Goal: Transaction & Acquisition: Subscribe to service/newsletter

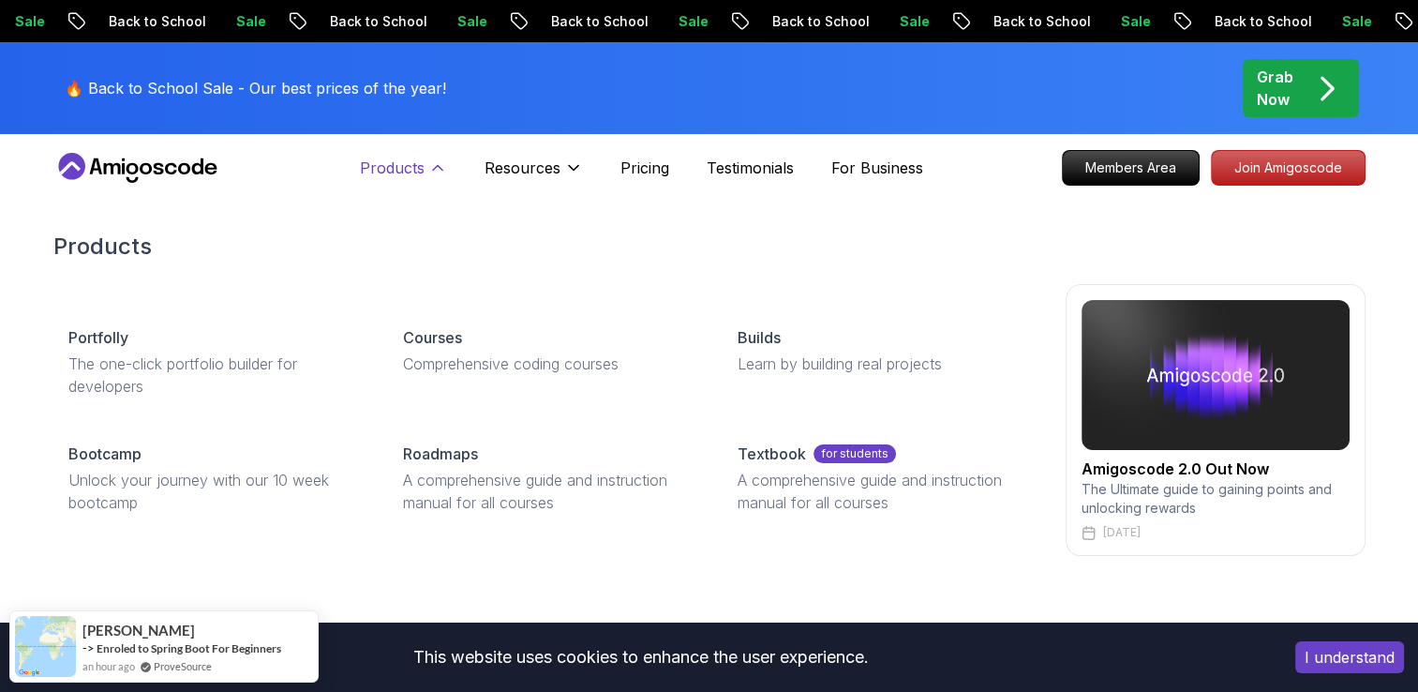
click at [439, 172] on icon at bounding box center [437, 167] width 19 height 19
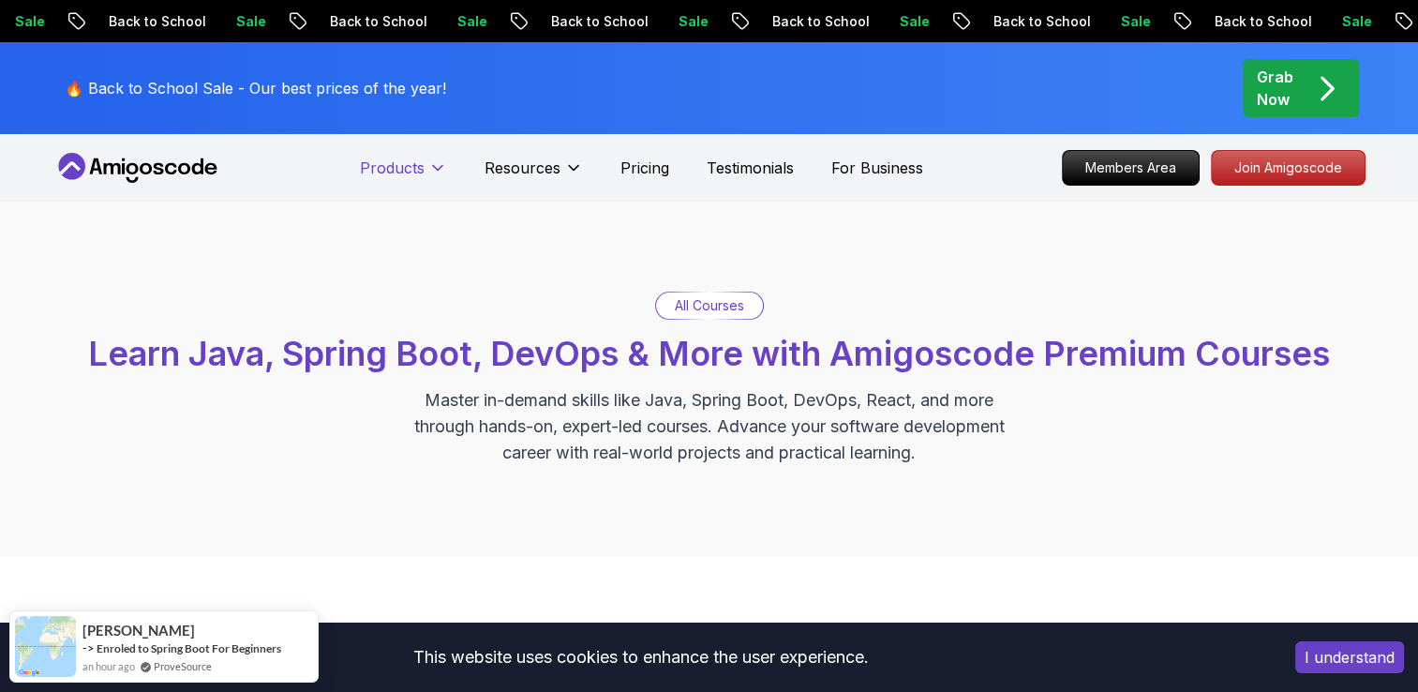
click at [439, 172] on icon at bounding box center [437, 167] width 19 height 19
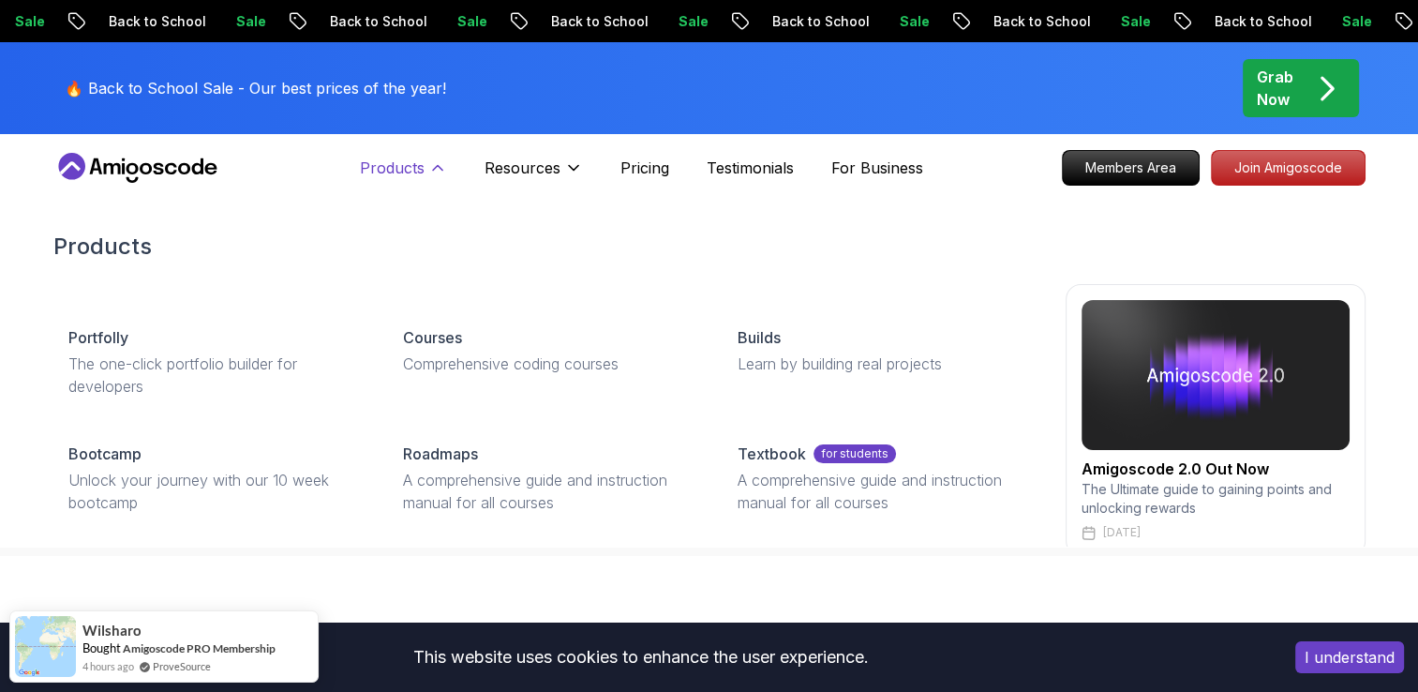
click at [413, 174] on p "Products" at bounding box center [392, 168] width 65 height 23
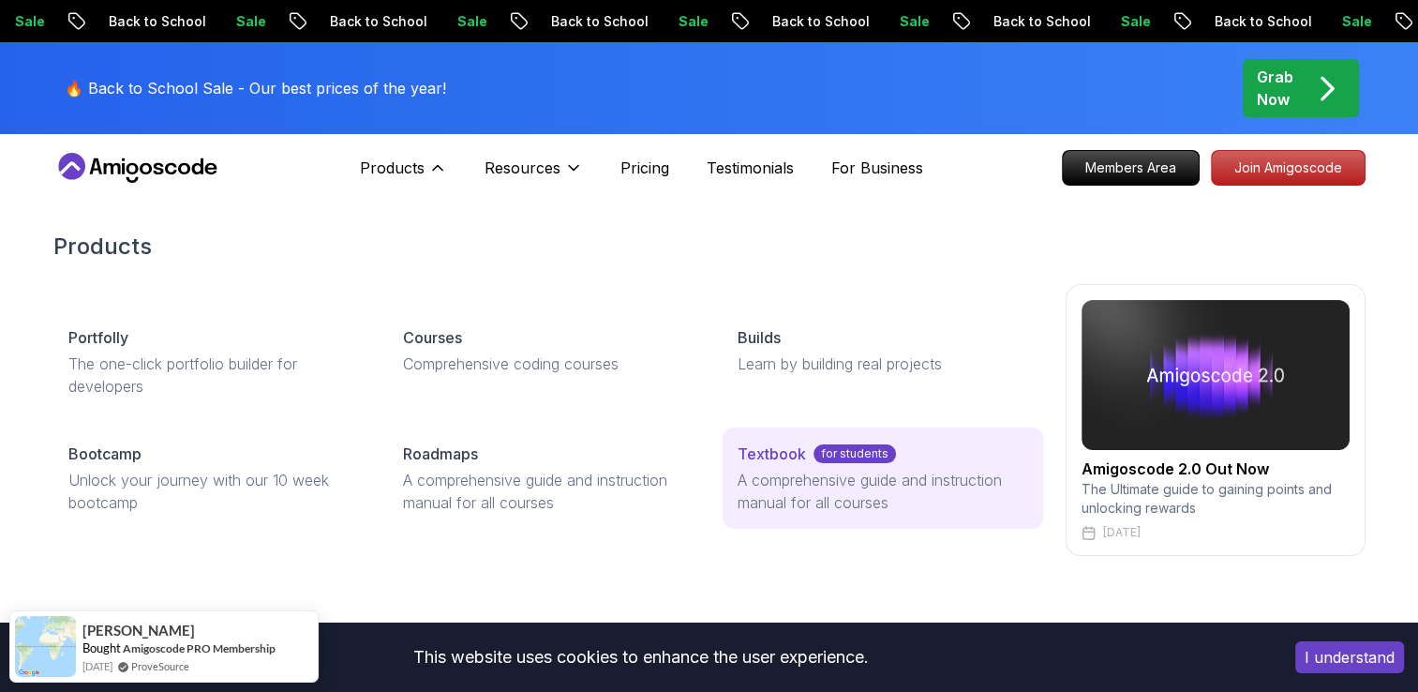
click at [746, 471] on p "A comprehensive guide and instruction manual for all courses" at bounding box center [883, 491] width 290 height 45
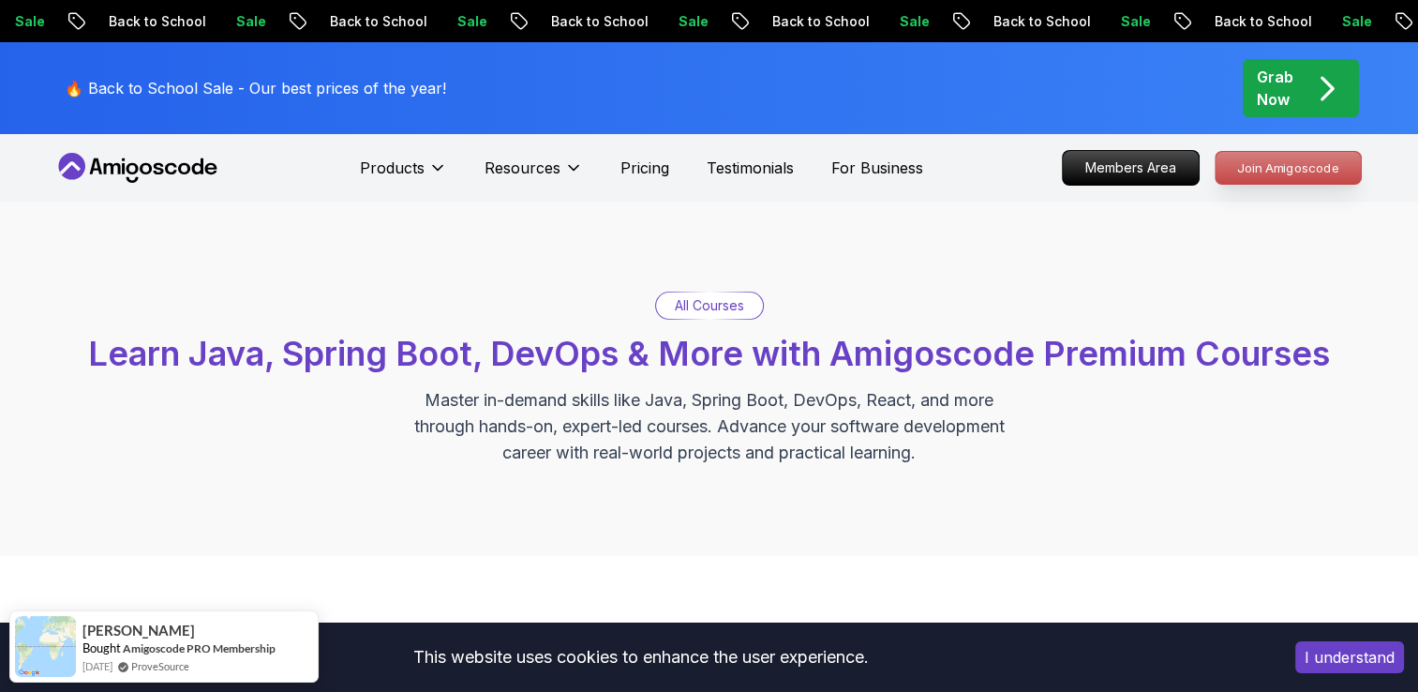
click at [1306, 171] on p "Join Amigoscode" at bounding box center [1288, 168] width 145 height 32
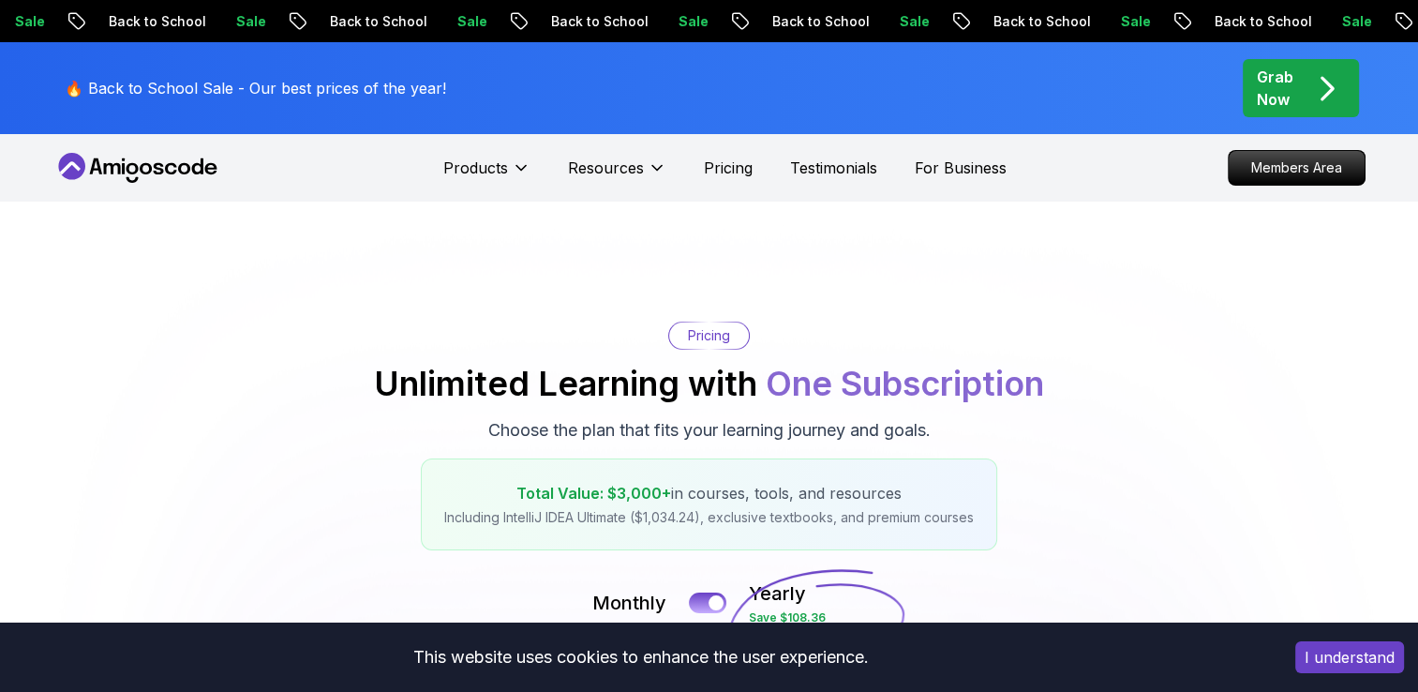
scroll to position [469, 0]
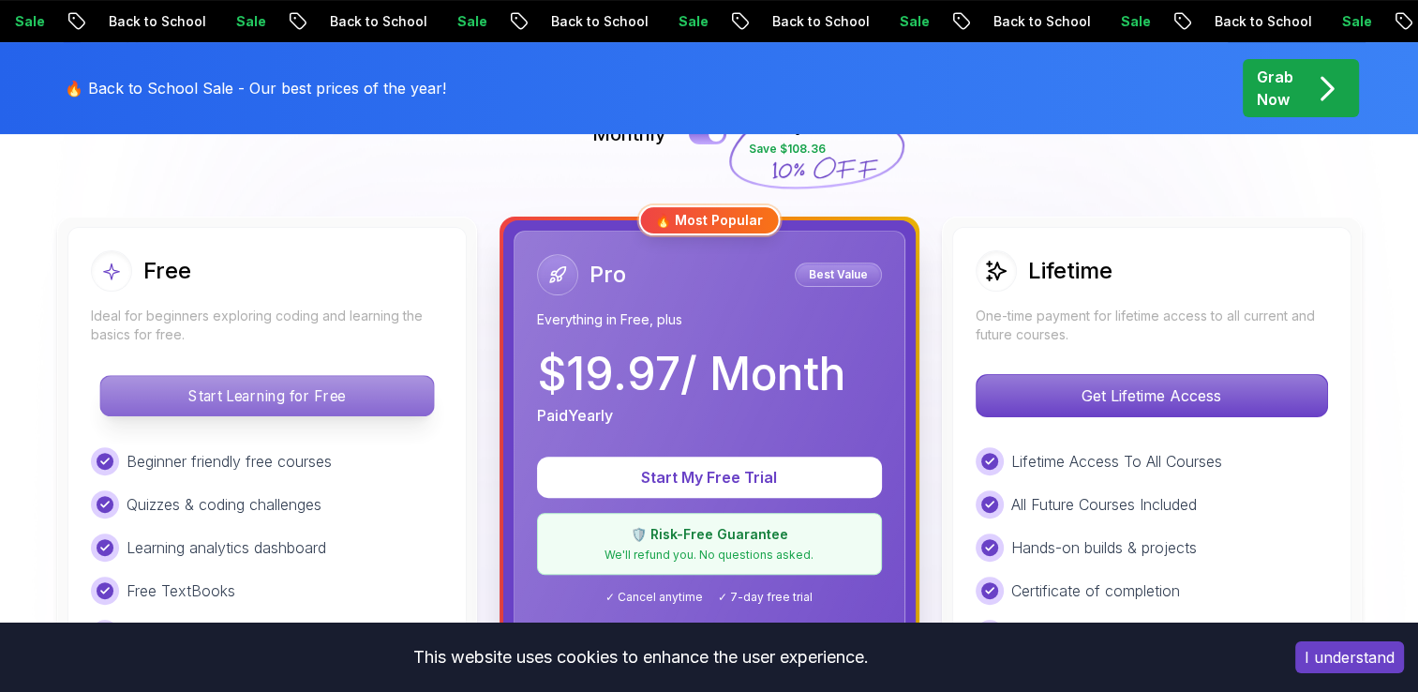
click at [335, 388] on p "Start Learning for Free" at bounding box center [266, 395] width 333 height 39
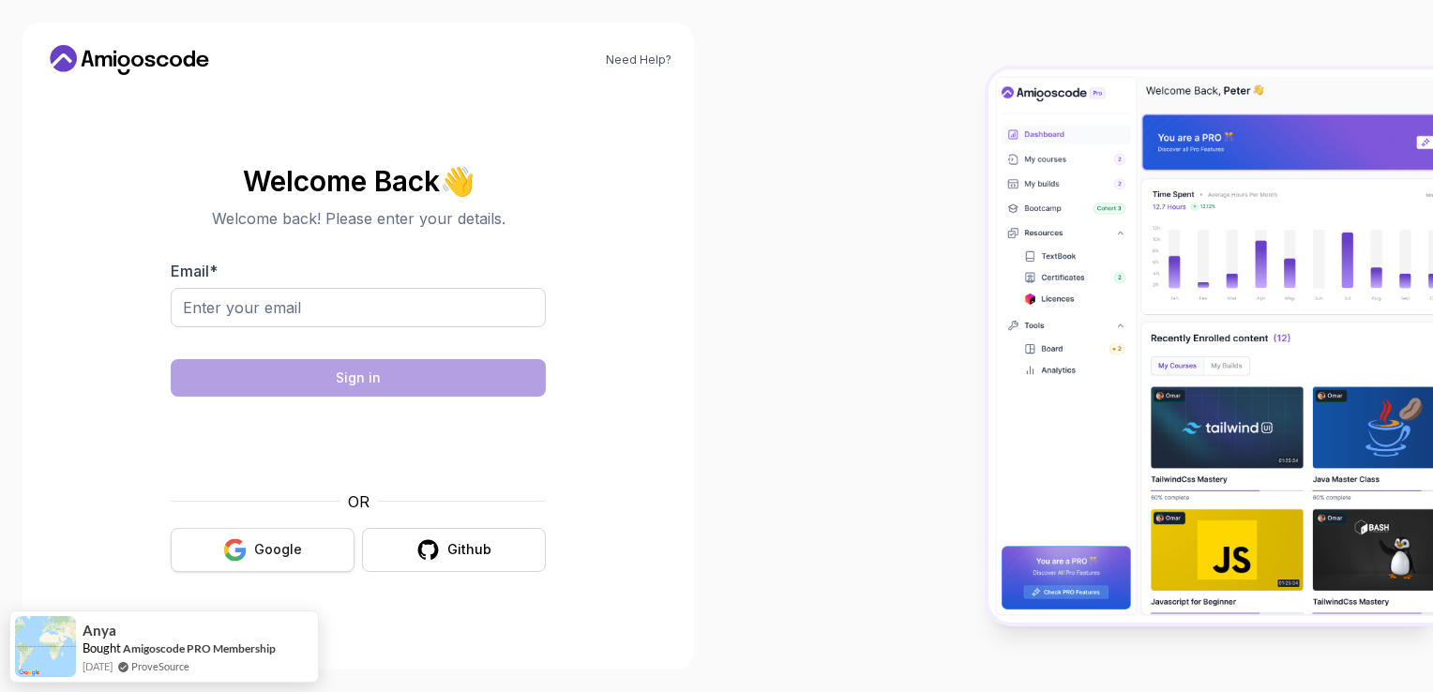
click at [266, 542] on div "Google" at bounding box center [278, 549] width 48 height 19
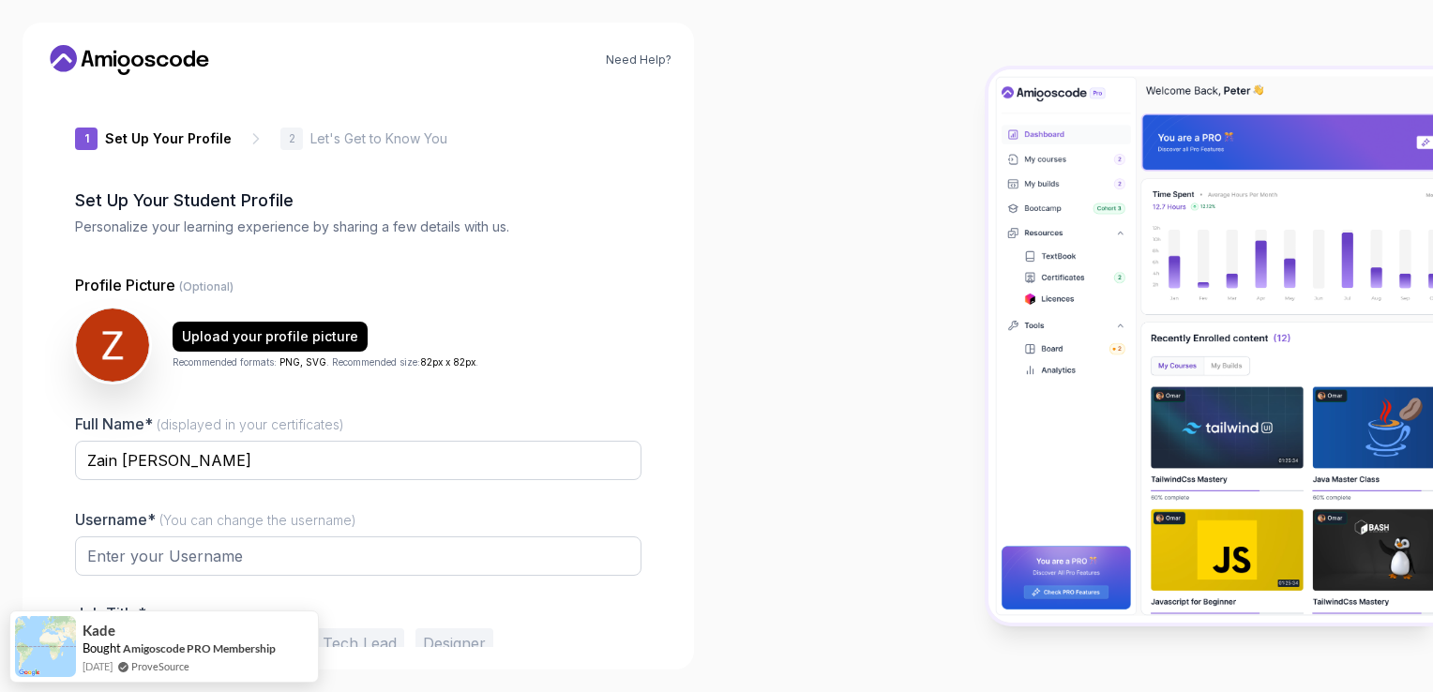
type input "sunnylemming961d0"
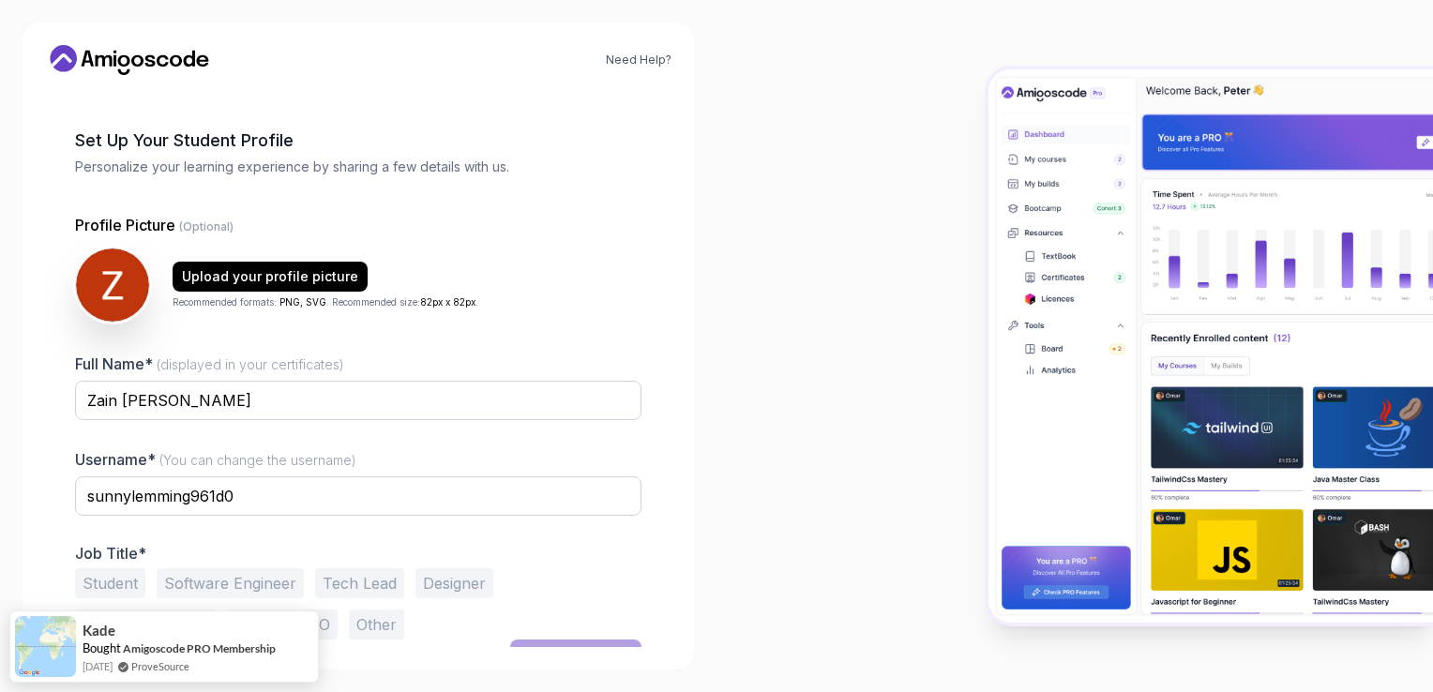
scroll to position [89, 0]
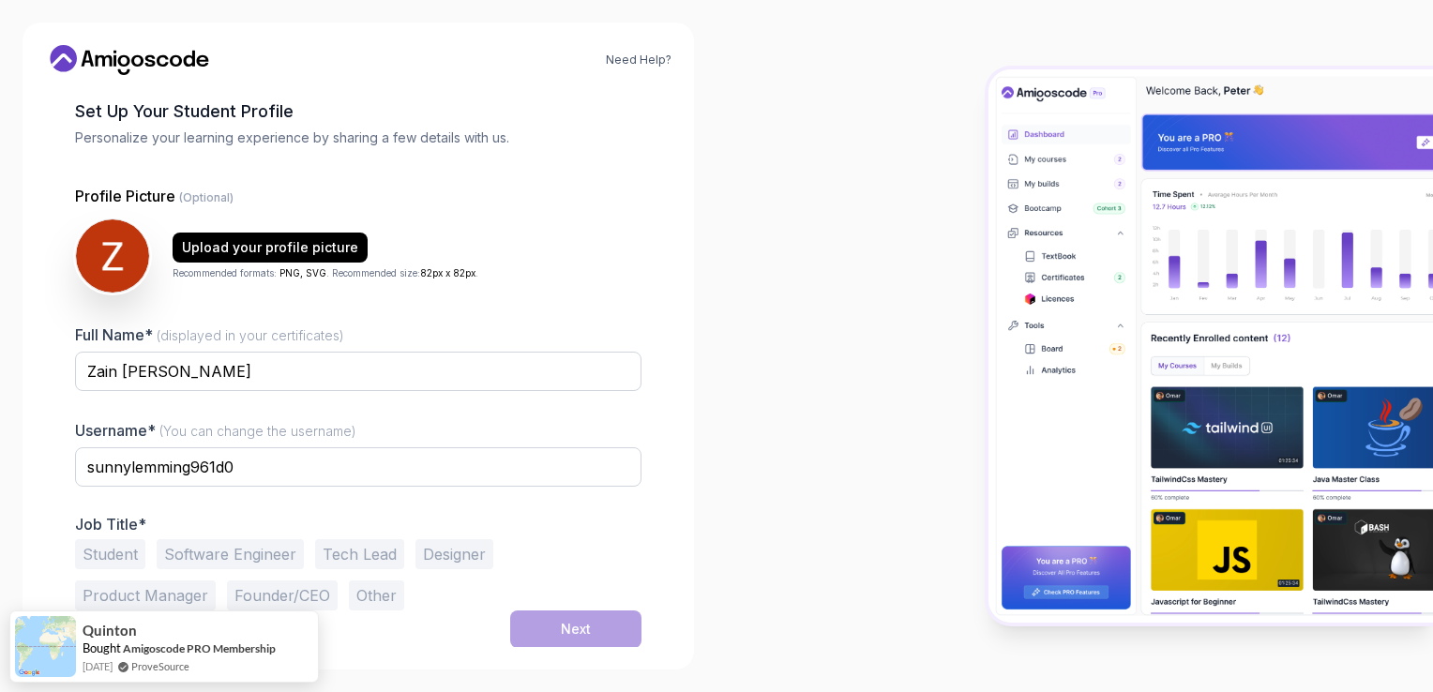
click at [121, 553] on button "Student" at bounding box center [110, 554] width 70 height 30
click at [278, 555] on button "Software Engineer" at bounding box center [230, 554] width 147 height 30
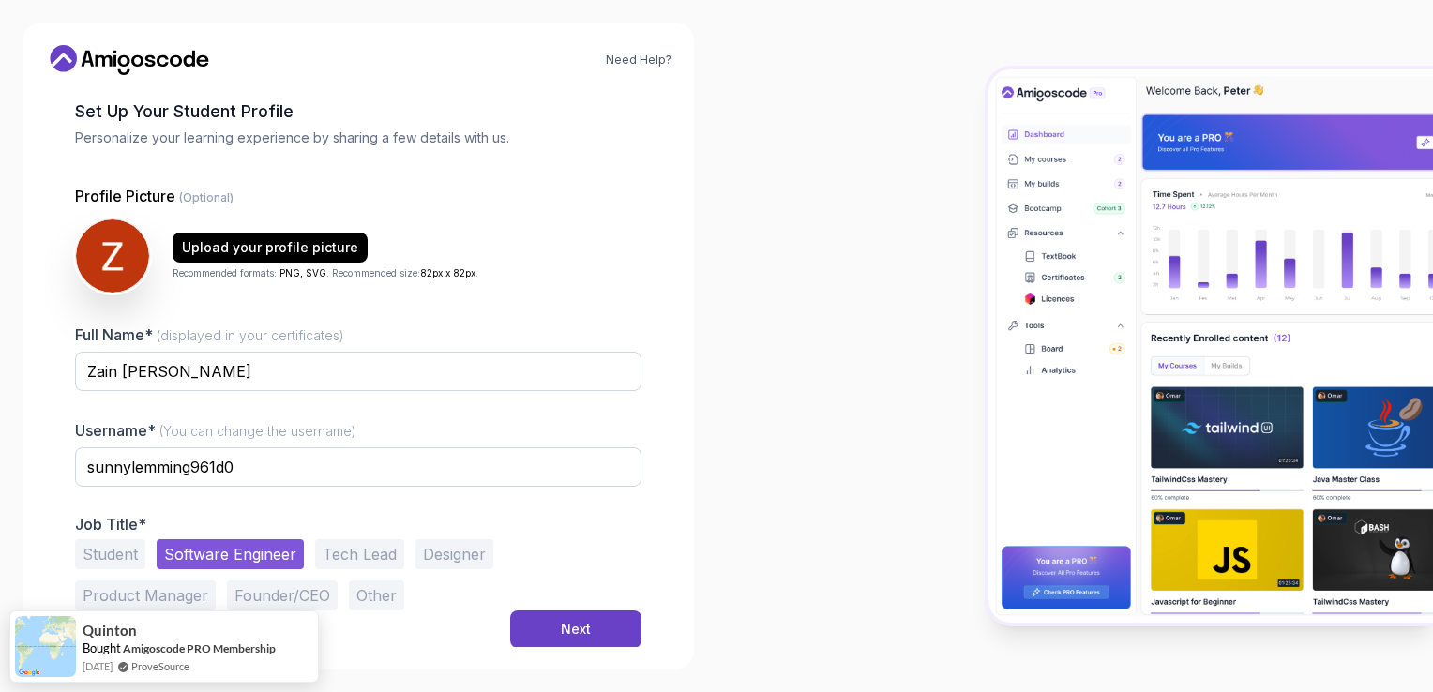
click at [131, 548] on button "Student" at bounding box center [110, 554] width 70 height 30
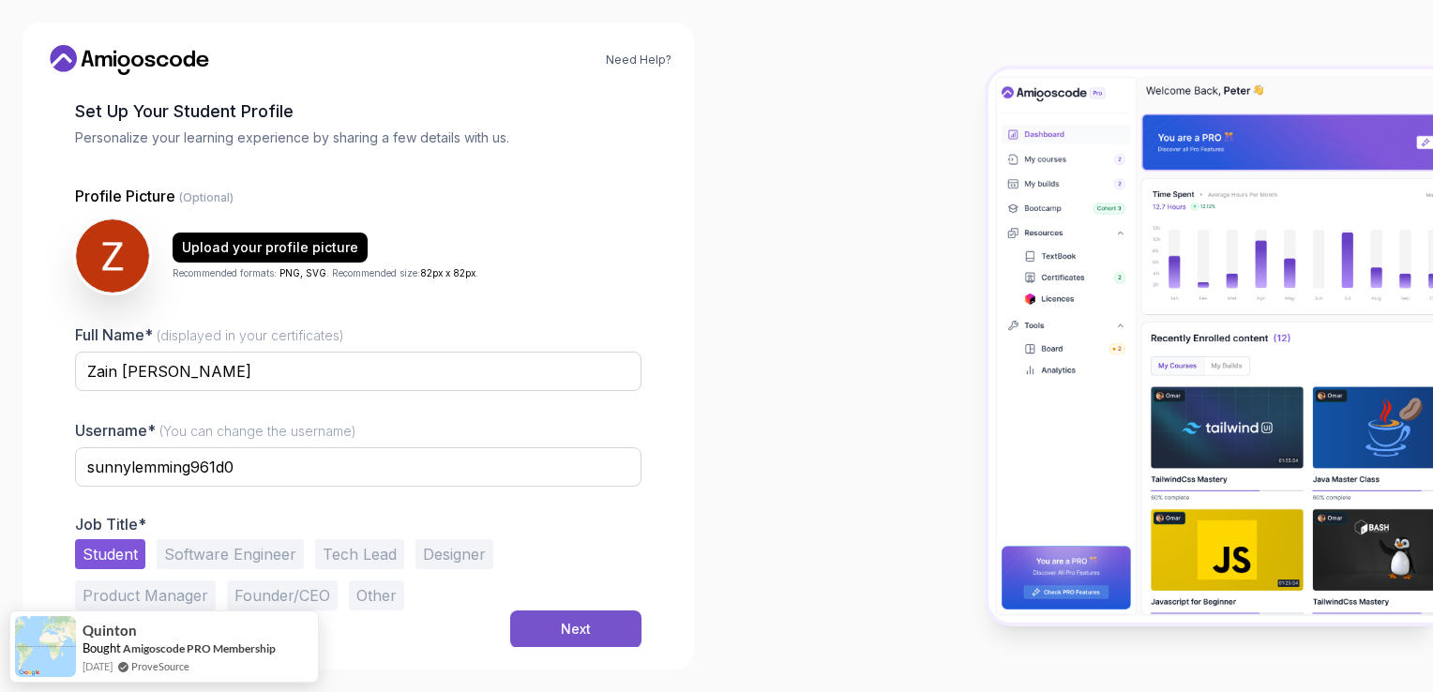
click at [590, 624] on div "Next" at bounding box center [576, 629] width 30 height 19
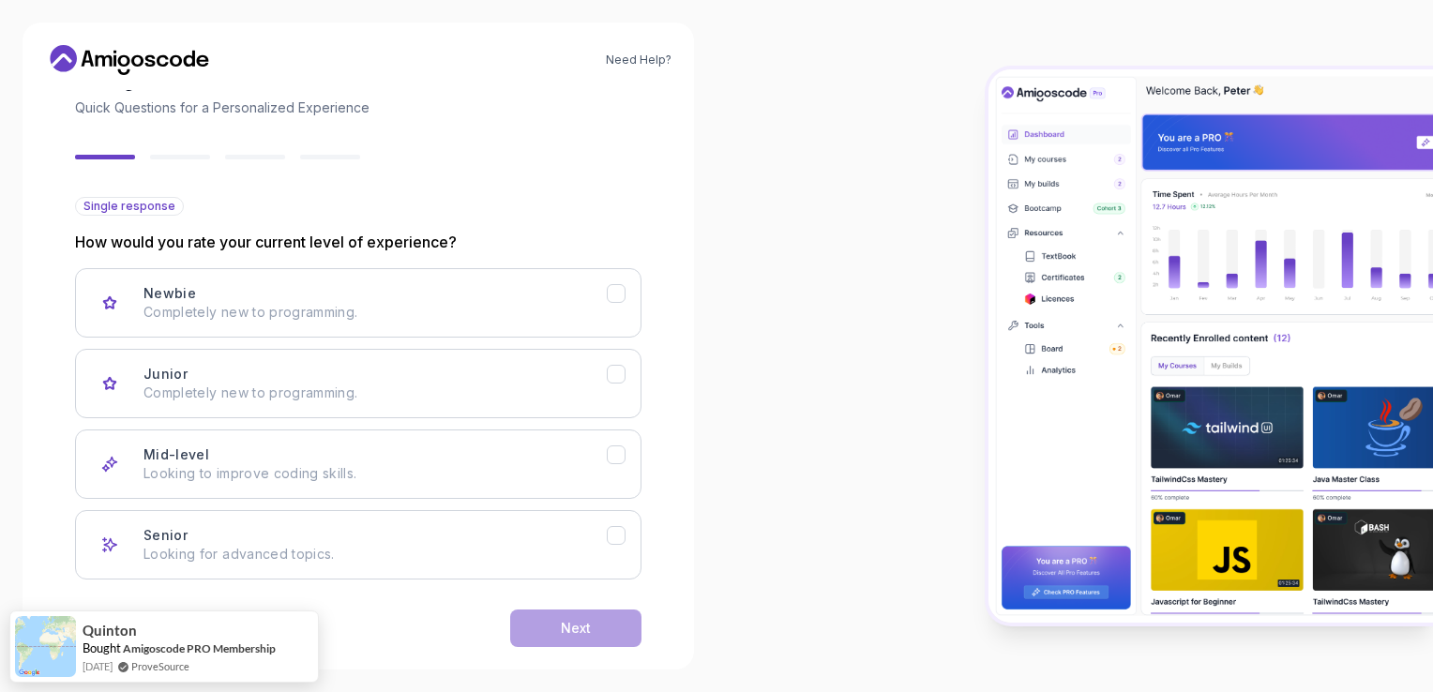
scroll to position [146, 0]
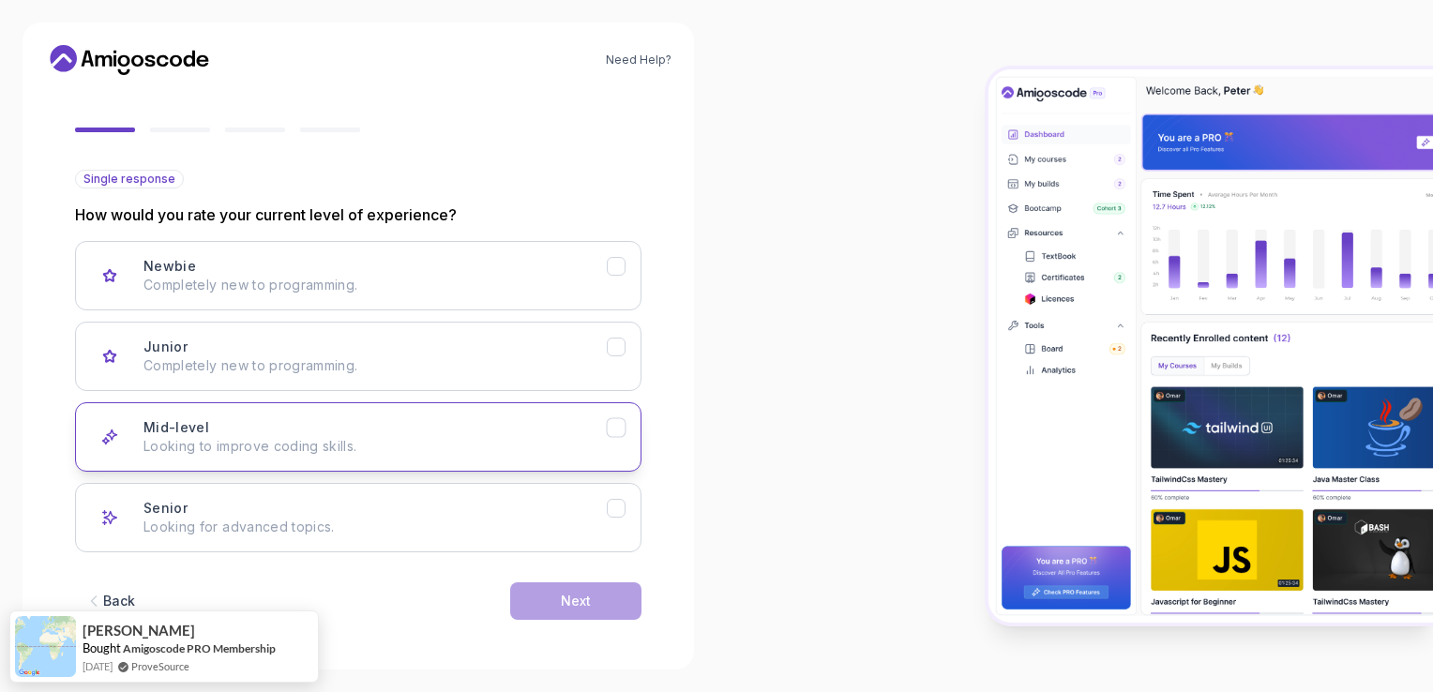
click at [429, 443] on p "Looking to improve coding skills." at bounding box center [374, 446] width 463 height 19
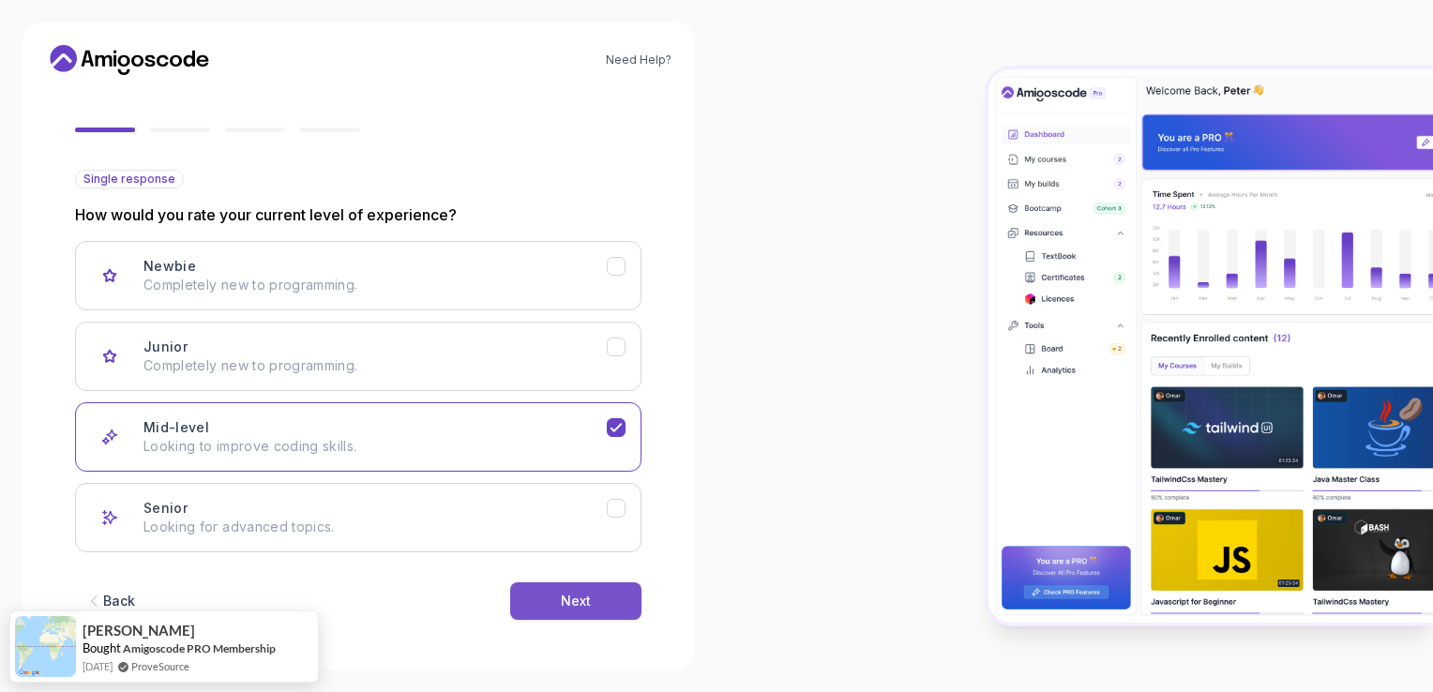
click at [548, 590] on button "Next" at bounding box center [575, 601] width 131 height 38
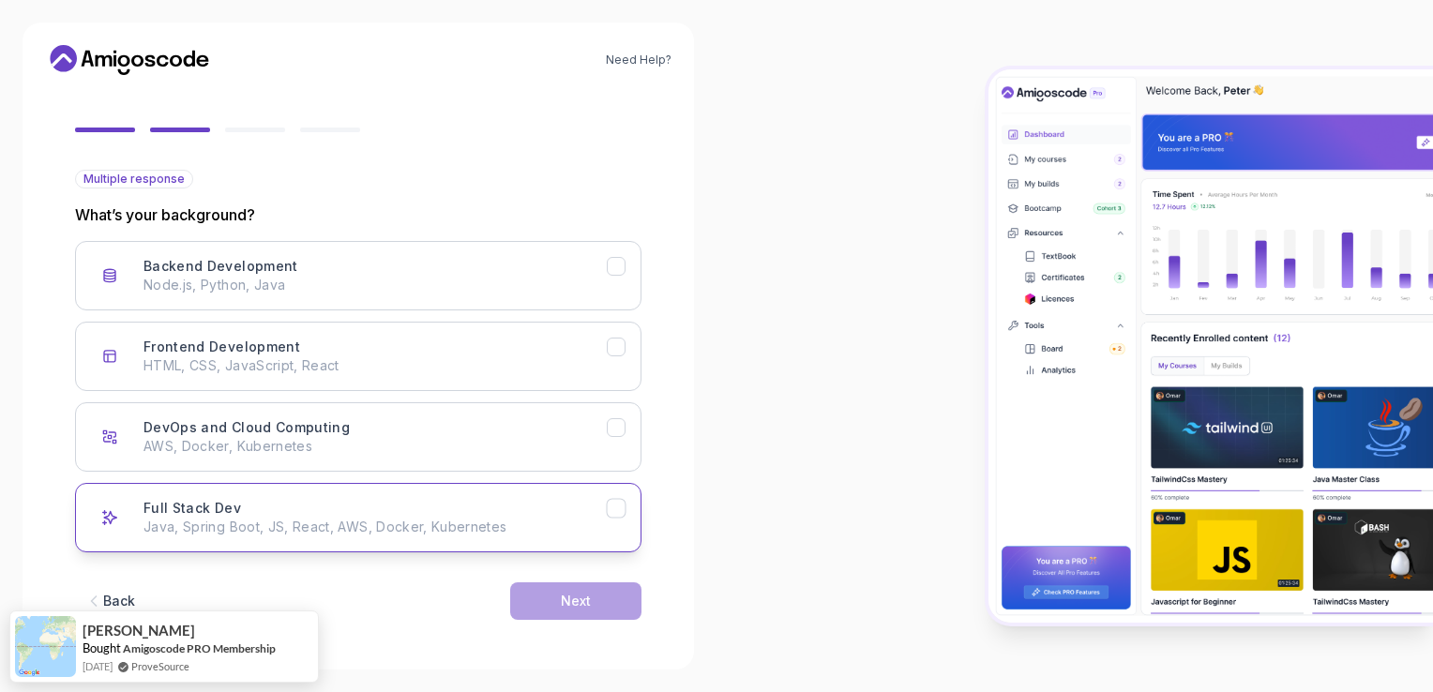
click at [488, 519] on p "Java, Spring Boot, JS, React, AWS, Docker, Kubernetes" at bounding box center [374, 527] width 463 height 19
click at [576, 592] on div "Next" at bounding box center [576, 601] width 30 height 19
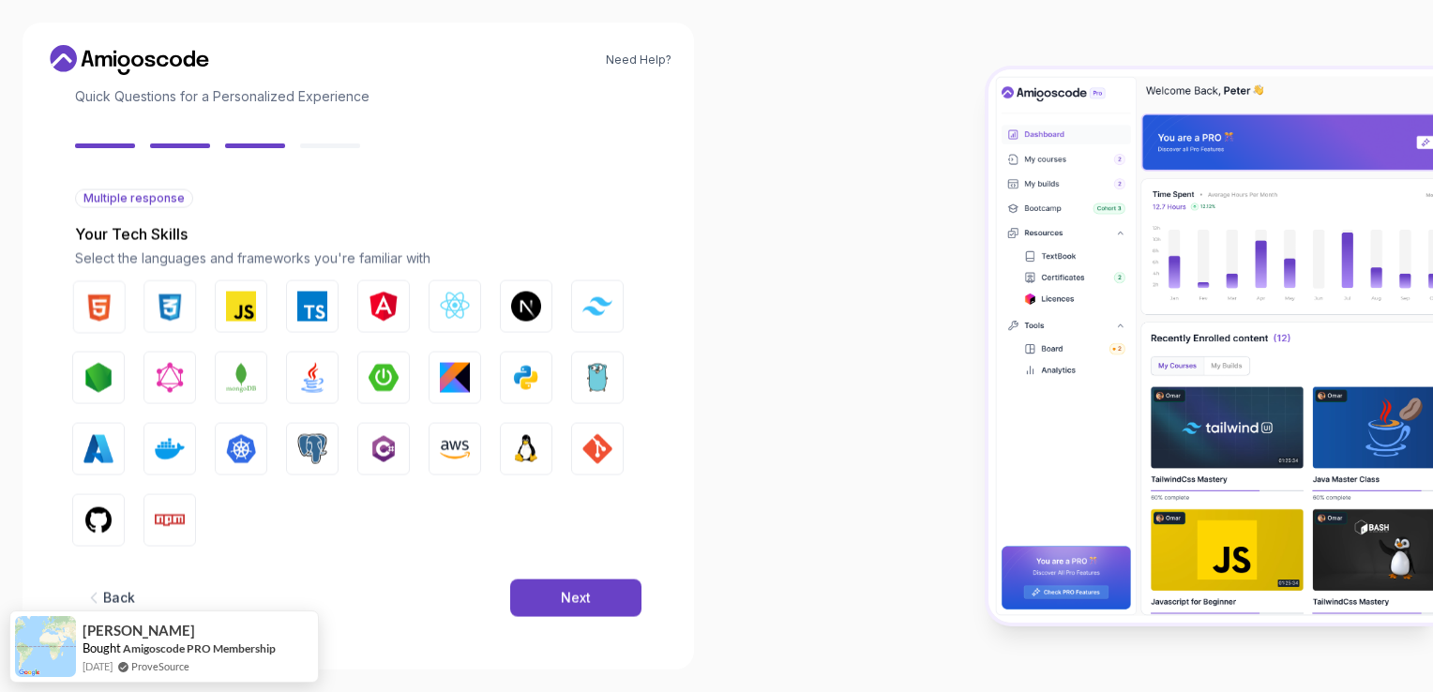
scroll to position [126, 0]
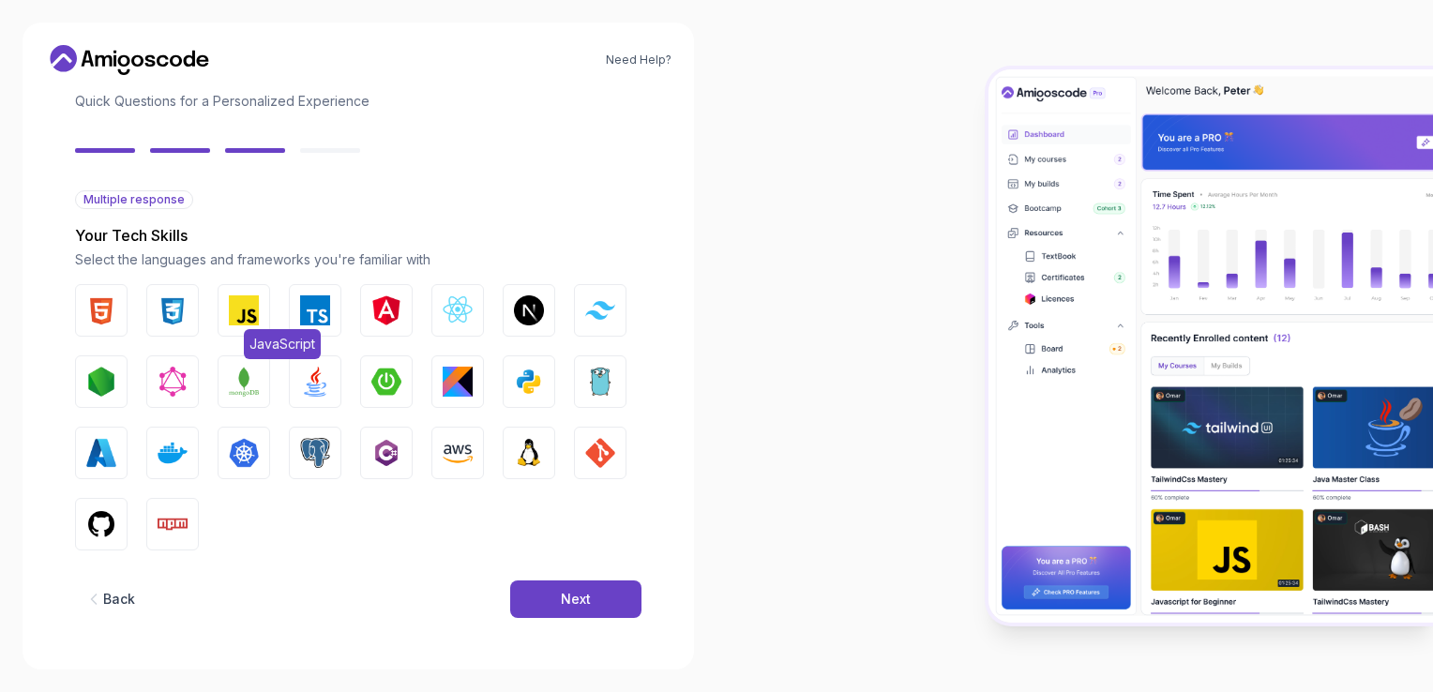
click at [255, 313] on img "button" at bounding box center [244, 310] width 30 height 30
click at [316, 310] on img "button" at bounding box center [315, 310] width 30 height 30
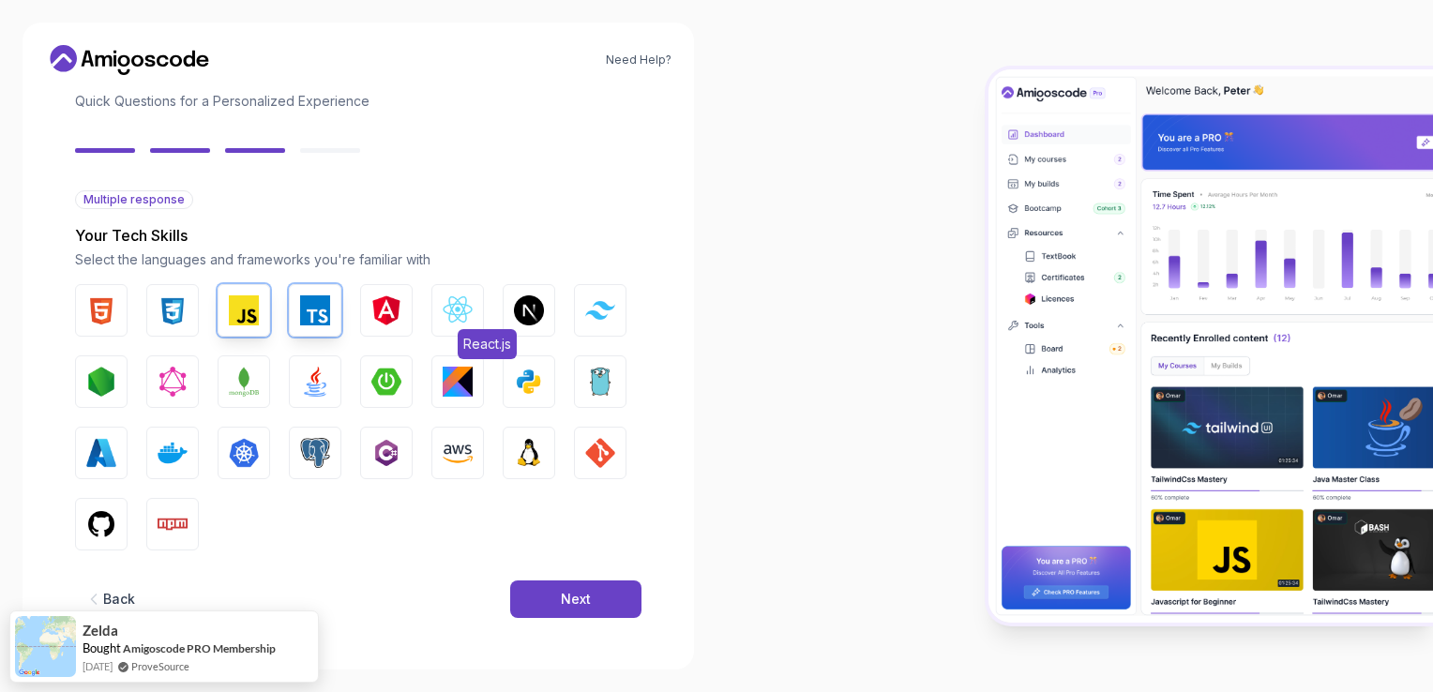
click at [451, 307] on img "button" at bounding box center [458, 310] width 30 height 30
click at [533, 308] on img "button" at bounding box center [529, 310] width 30 height 30
click at [607, 320] on button "Tailwind CSS" at bounding box center [600, 310] width 53 height 53
click at [103, 381] on img "button" at bounding box center [101, 382] width 30 height 30
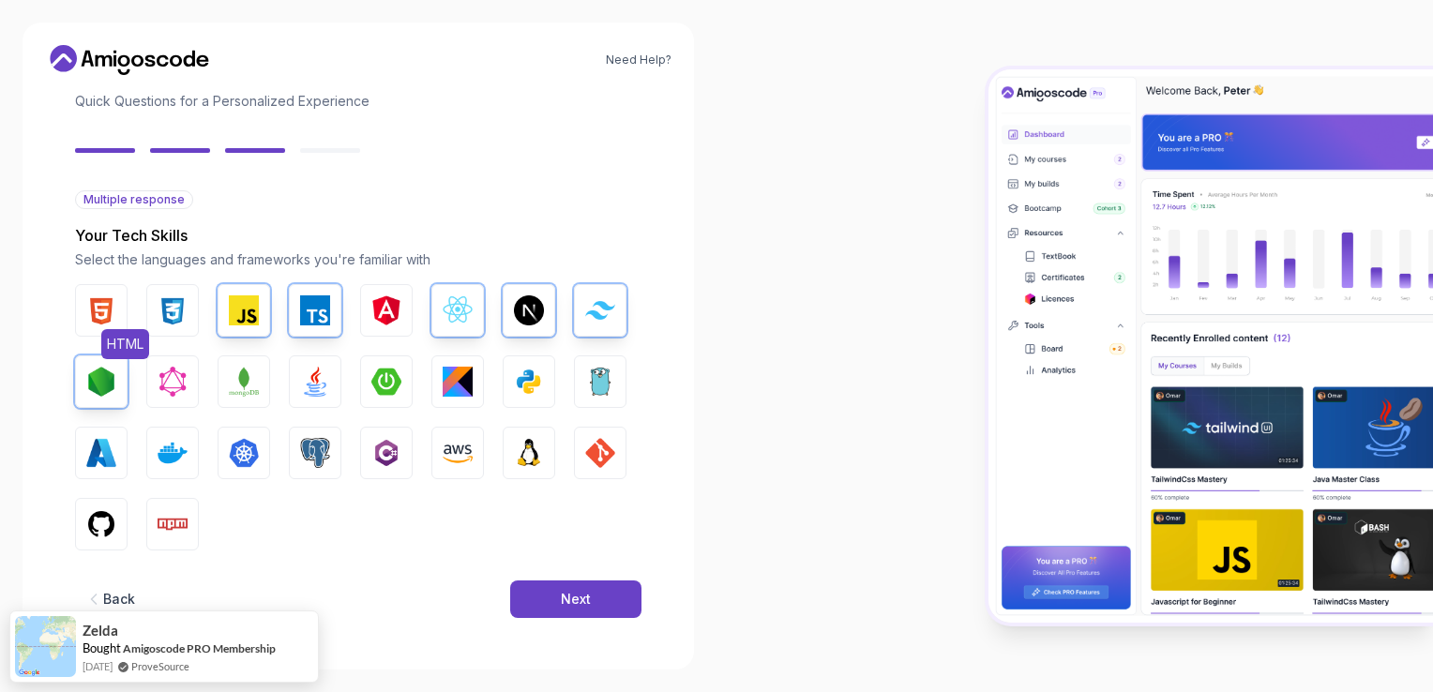
drag, startPoint x: 105, startPoint y: 320, endPoint x: 116, endPoint y: 320, distance: 11.3
click at [106, 320] on img "button" at bounding box center [101, 310] width 30 height 30
click at [181, 317] on img "button" at bounding box center [173, 310] width 30 height 30
click at [253, 387] on img "button" at bounding box center [244, 382] width 30 height 30
click at [326, 465] on img "button" at bounding box center [315, 453] width 30 height 30
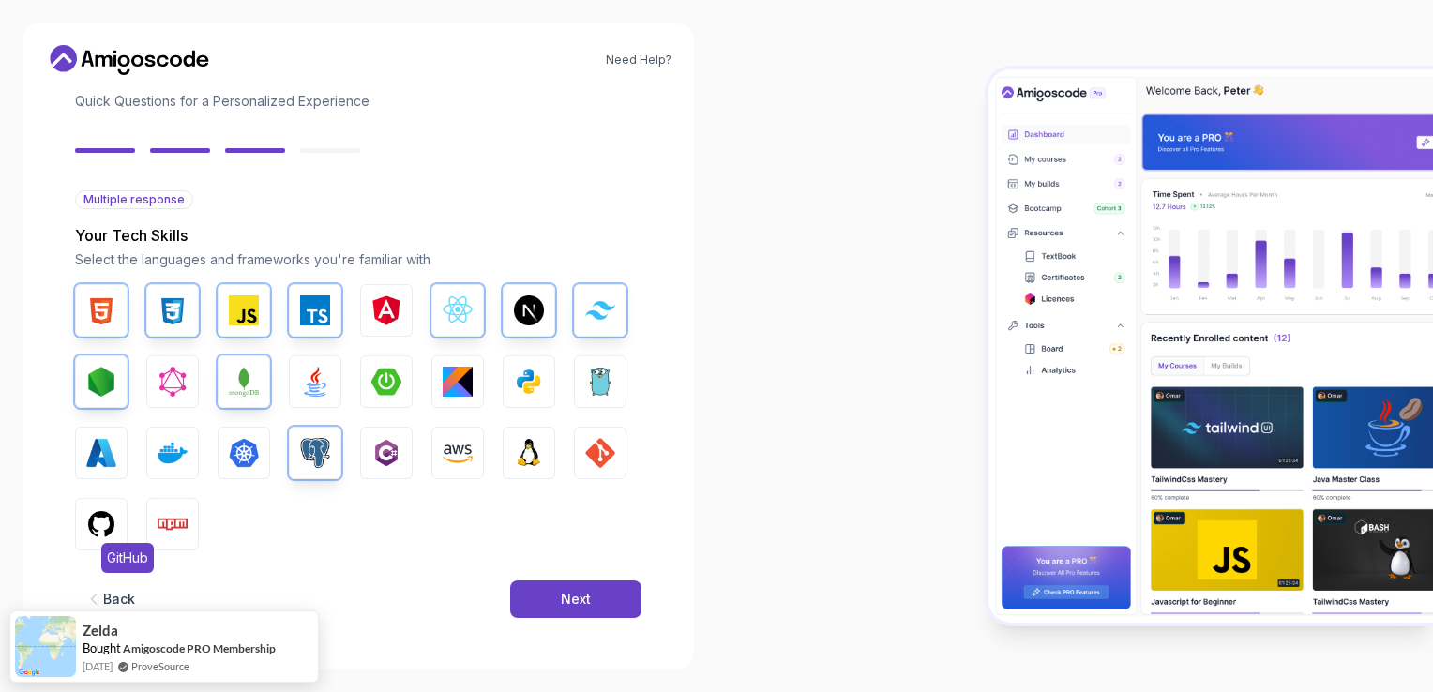
click at [75, 529] on button "GitHub" at bounding box center [101, 524] width 53 height 53
click at [170, 519] on img "button" at bounding box center [173, 524] width 30 height 30
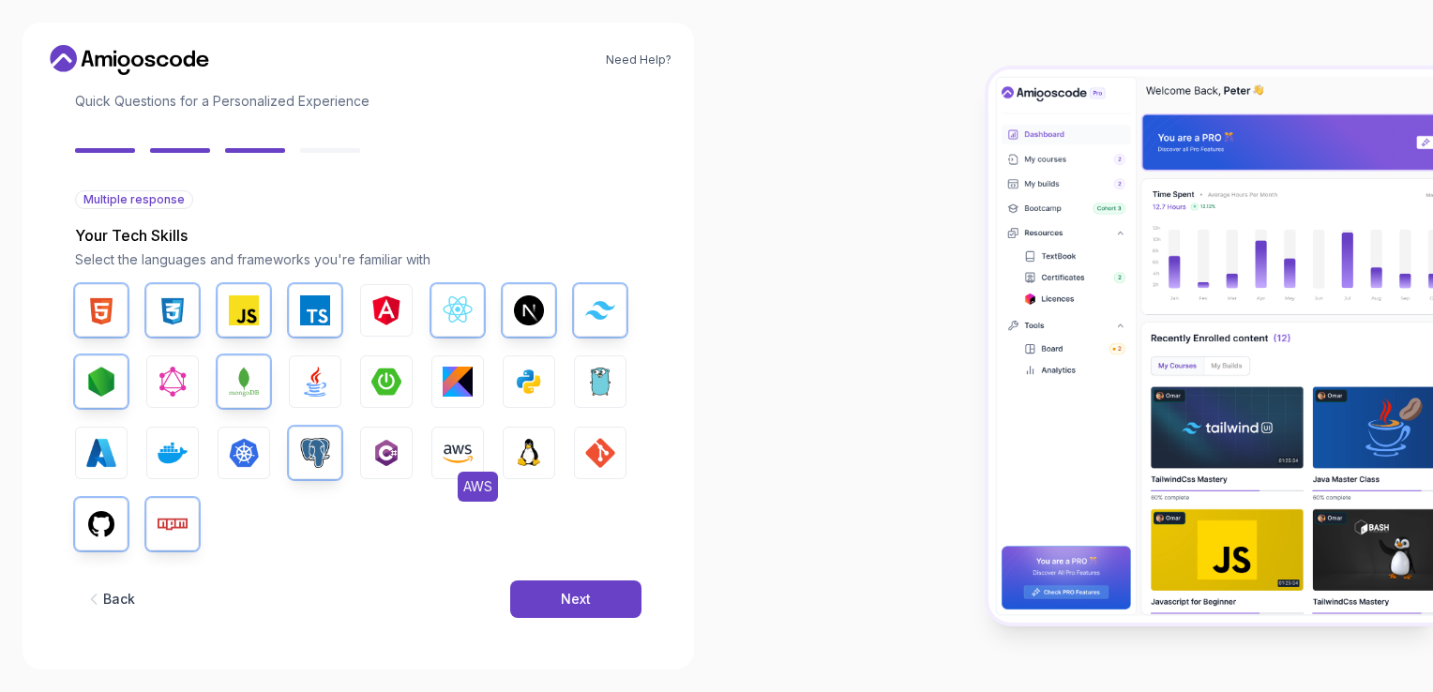
click at [440, 456] on button "AWS" at bounding box center [457, 453] width 53 height 53
click at [523, 447] on img "button" at bounding box center [529, 453] width 30 height 30
click at [581, 454] on button "GIT" at bounding box center [600, 453] width 53 height 53
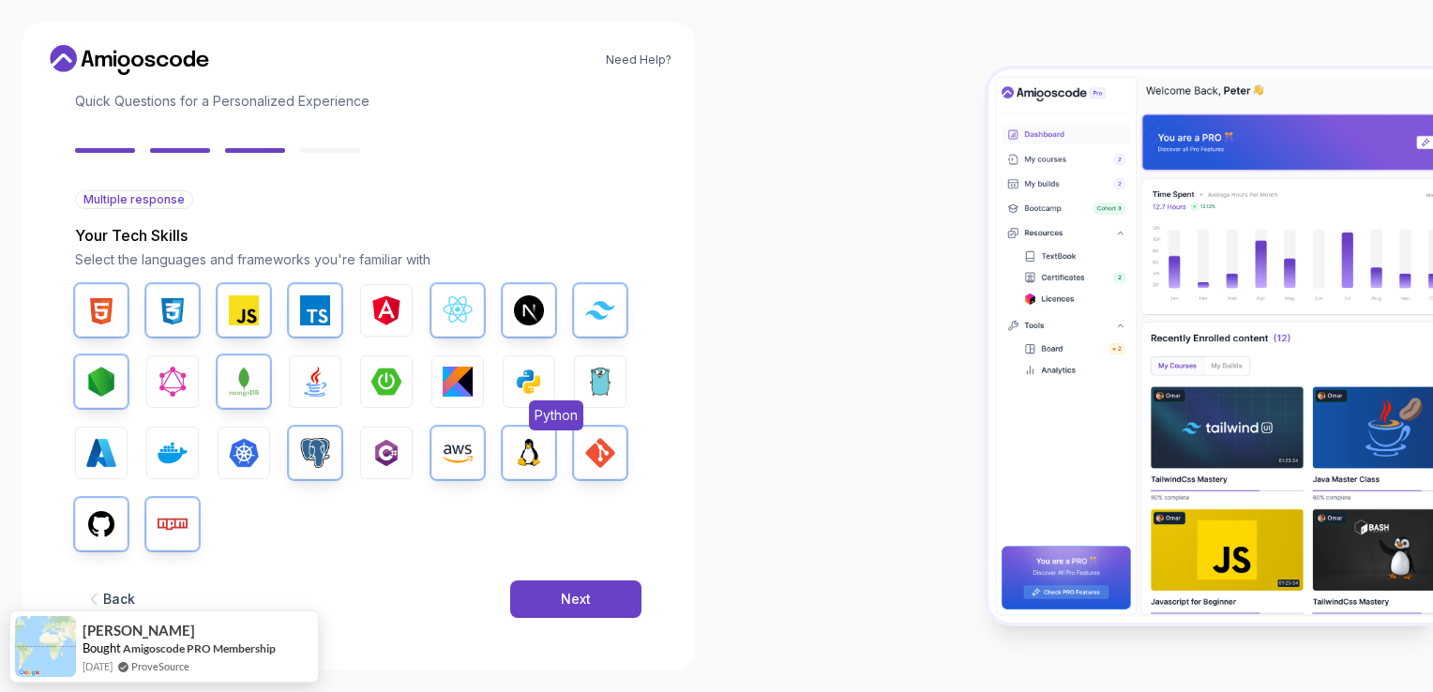
click at [529, 384] on img "button" at bounding box center [529, 382] width 30 height 30
click at [176, 446] on img "button" at bounding box center [173, 453] width 30 height 30
click at [157, 448] on button "Docker" at bounding box center [172, 453] width 53 height 53
click at [551, 599] on button "Next" at bounding box center [575, 599] width 131 height 38
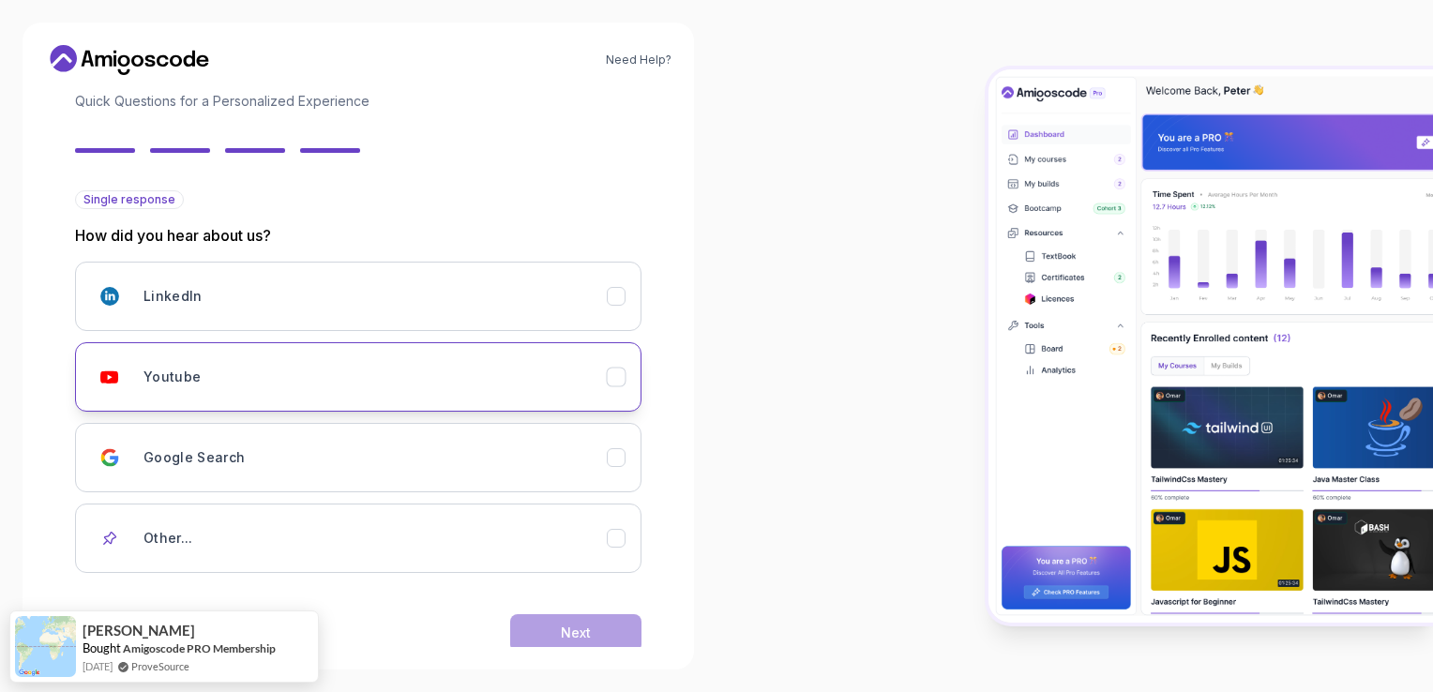
click at [301, 358] on div "Youtube" at bounding box center [374, 377] width 463 height 38
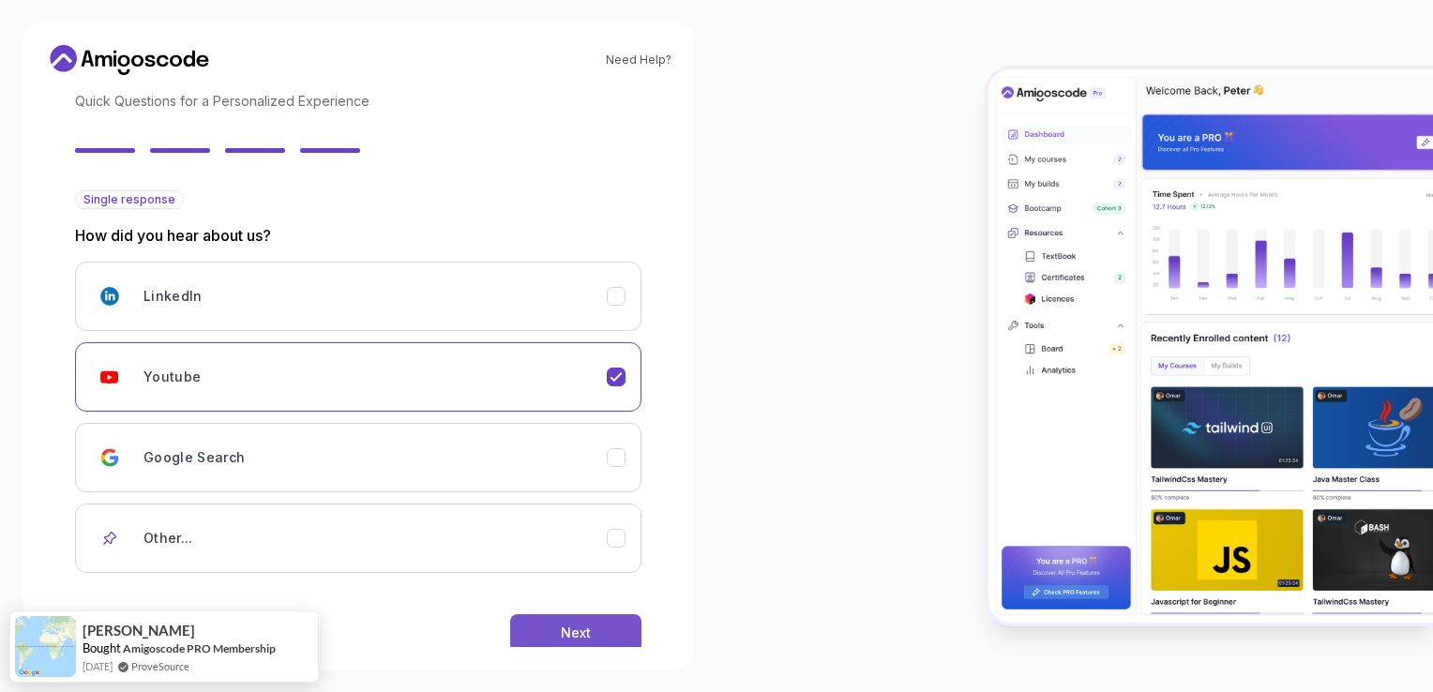
click at [566, 639] on div "Next" at bounding box center [576, 632] width 30 height 19
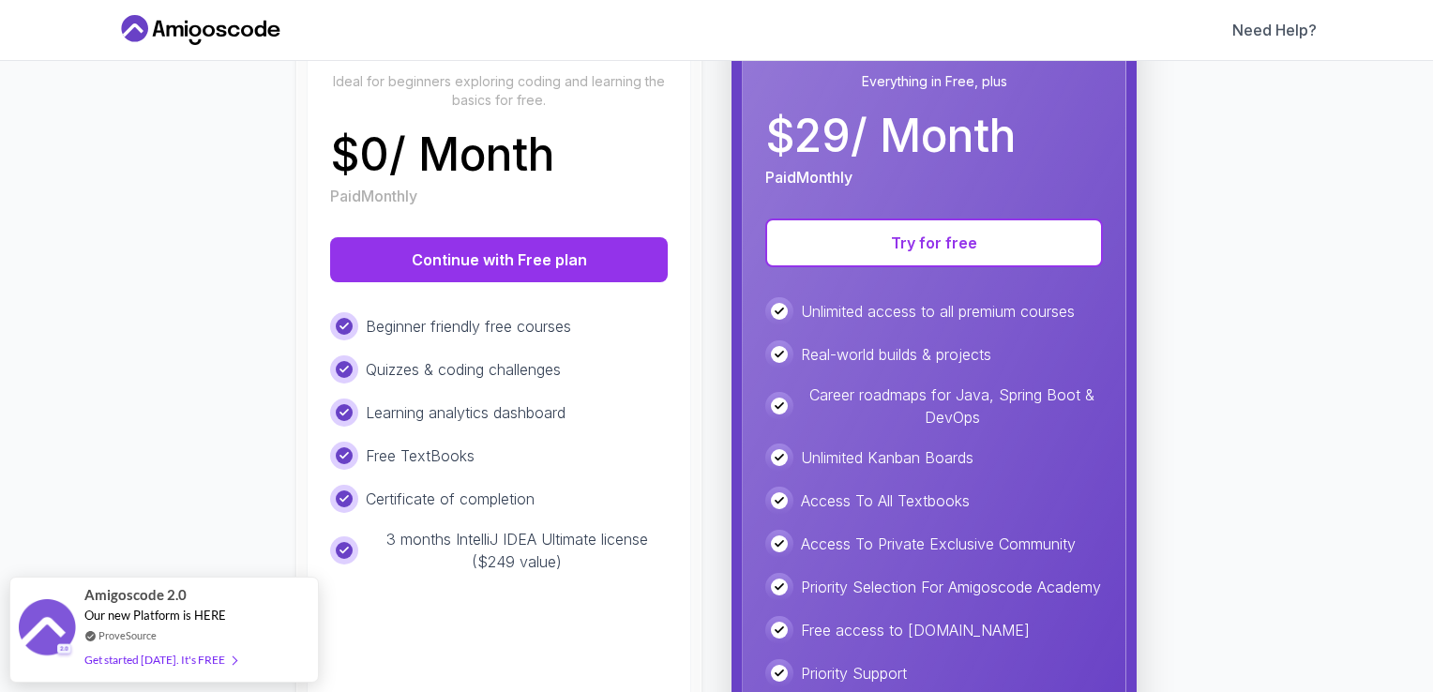
scroll to position [188, 0]
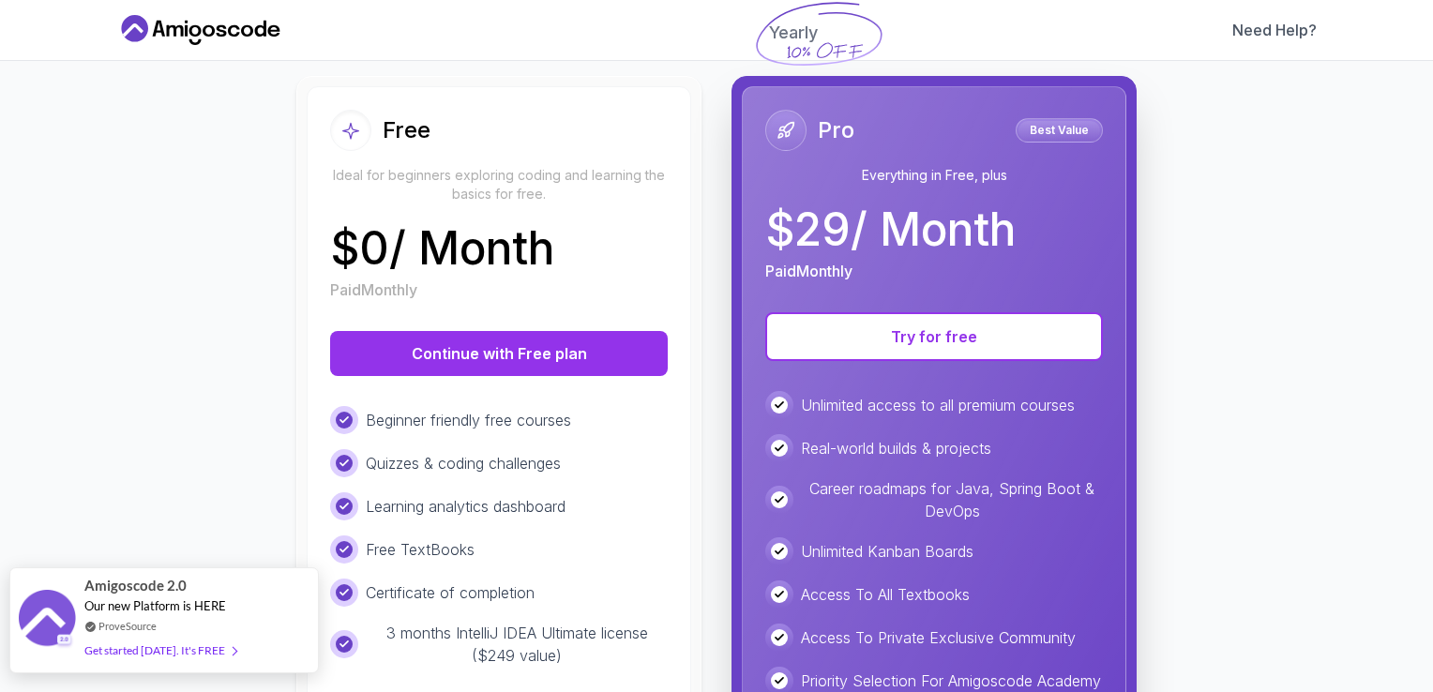
click at [109, 632] on link "ProveSource" at bounding box center [127, 626] width 58 height 16
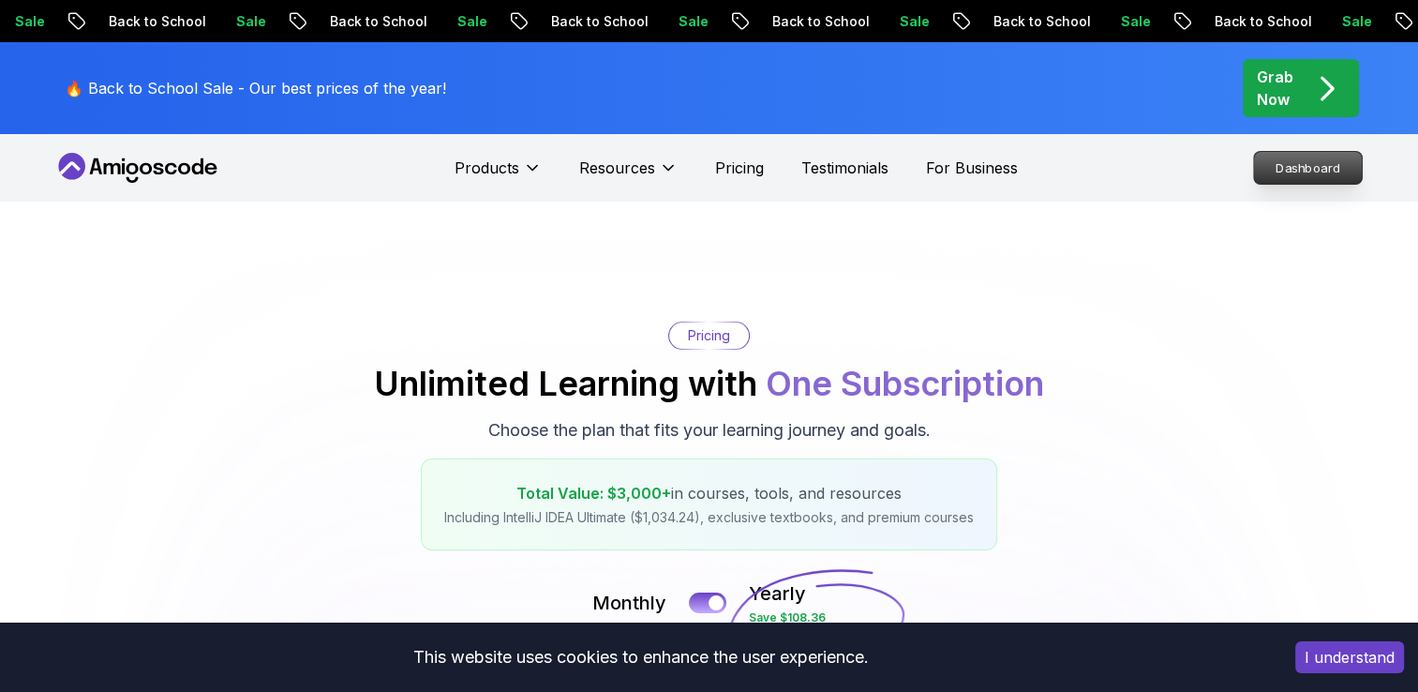
scroll to position [71, 0]
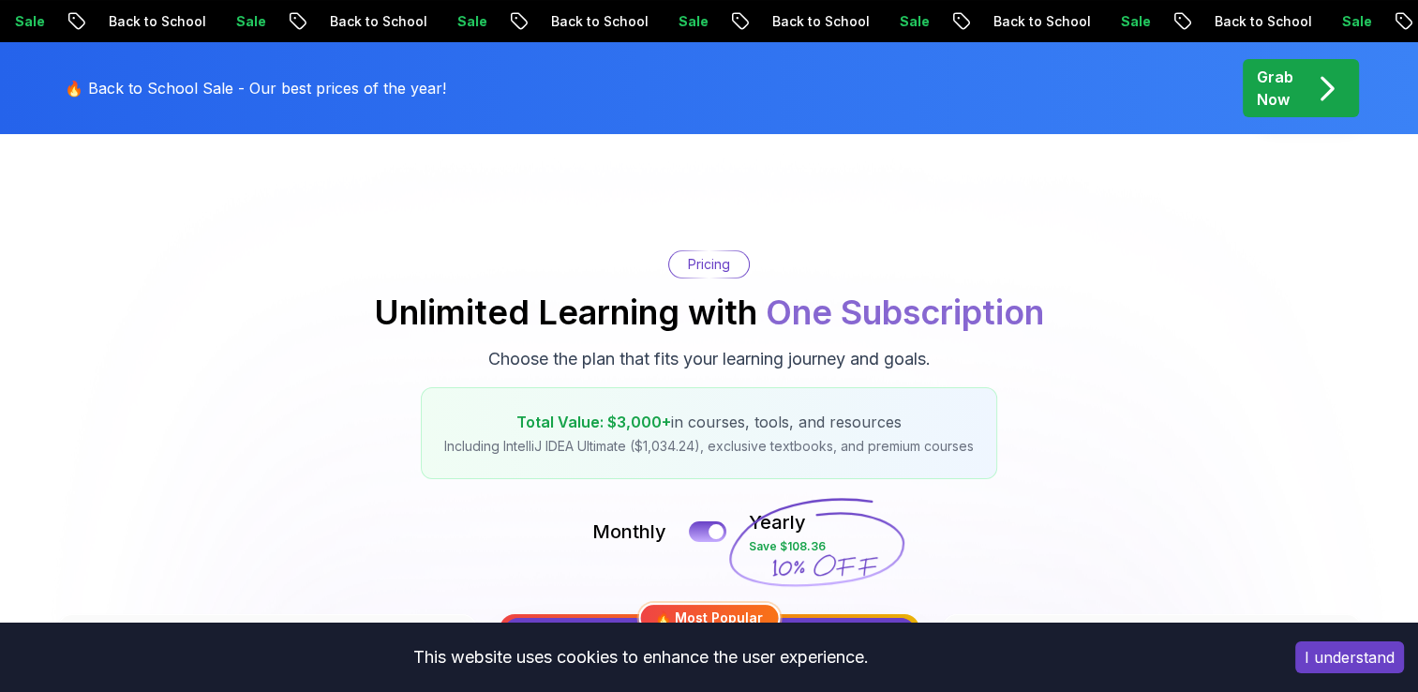
click at [1293, 113] on p "Dashboard" at bounding box center [1308, 97] width 108 height 32
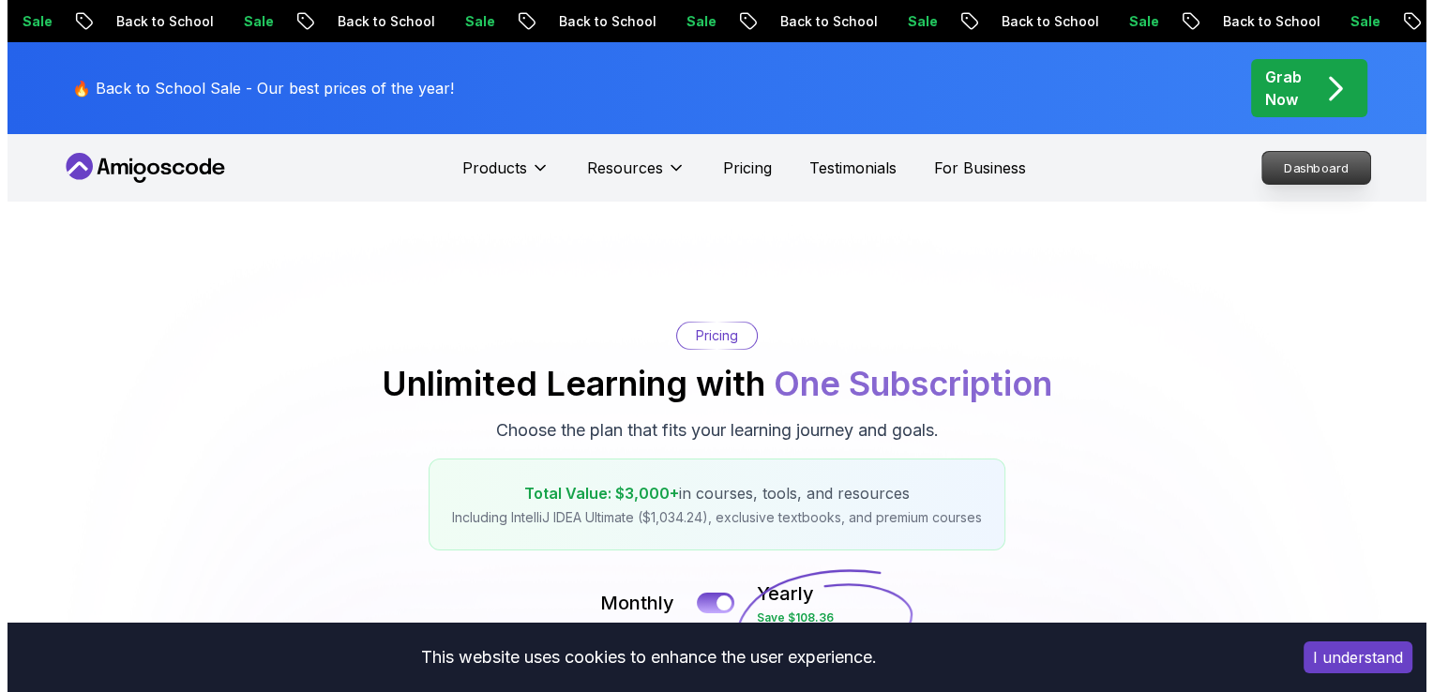
scroll to position [0, 0]
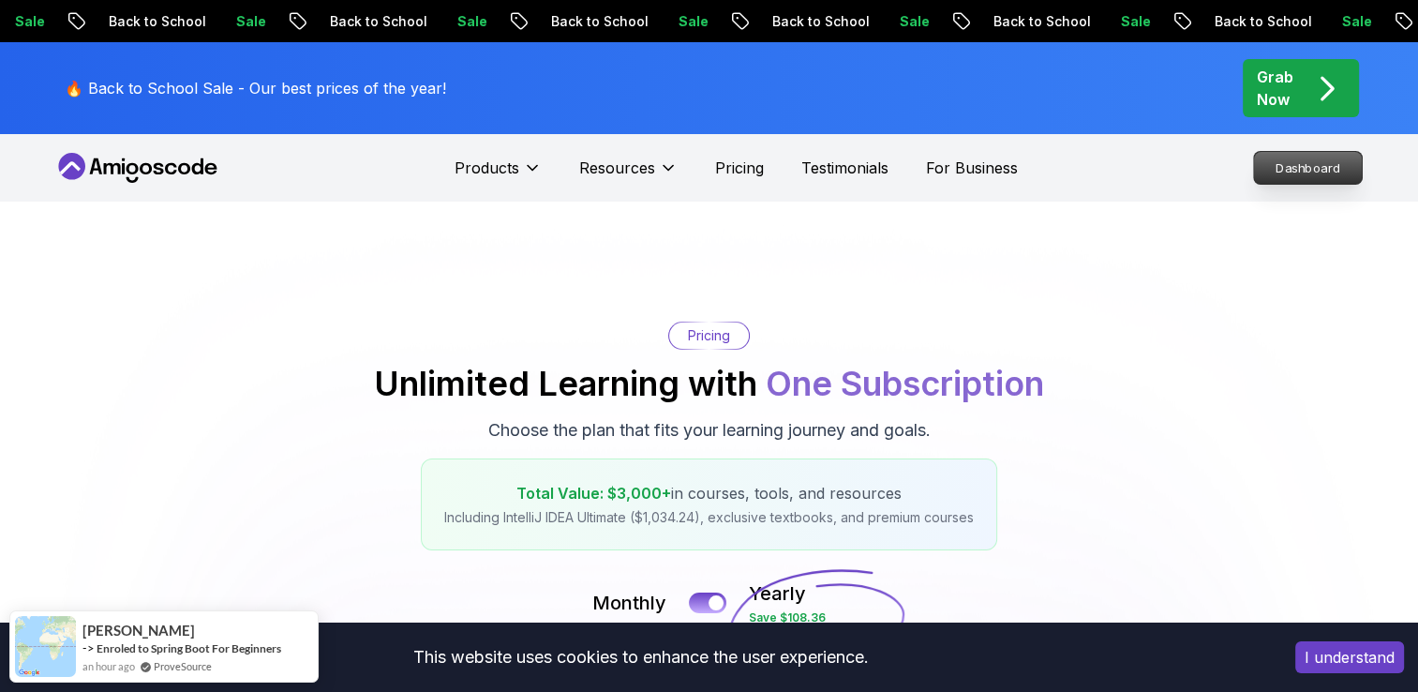
click at [1309, 157] on p "Dashboard" at bounding box center [1308, 168] width 108 height 32
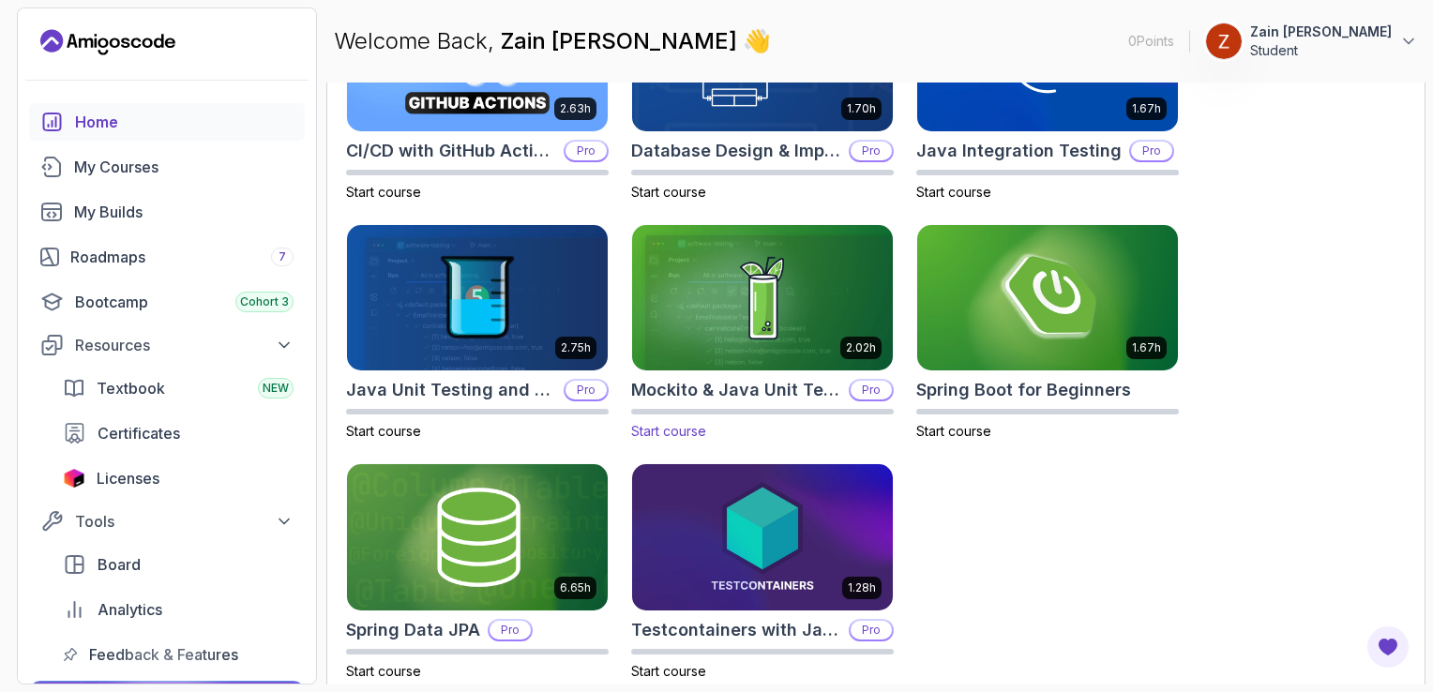
scroll to position [695, 0]
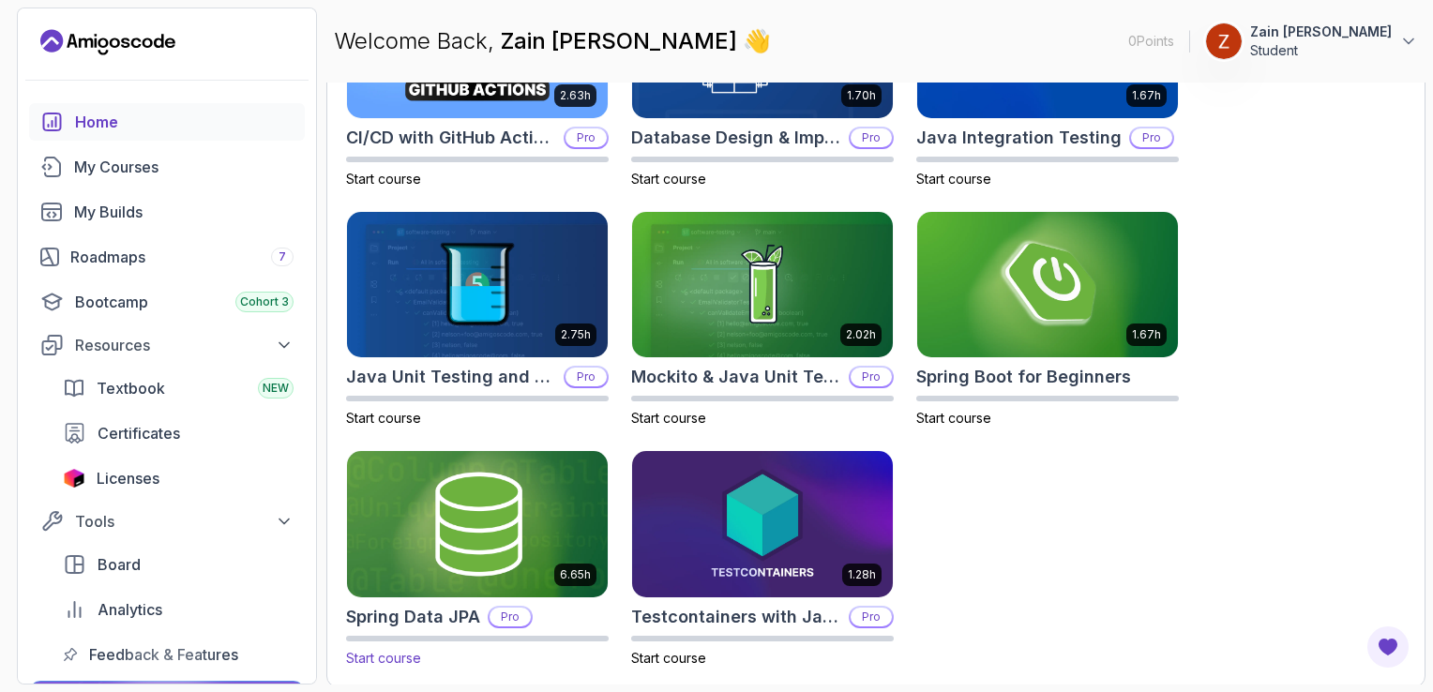
drag, startPoint x: 169, startPoint y: 467, endPoint x: 533, endPoint y: 459, distance: 364.8
click at [169, 467] on div "Licenses" at bounding box center [195, 478] width 197 height 23
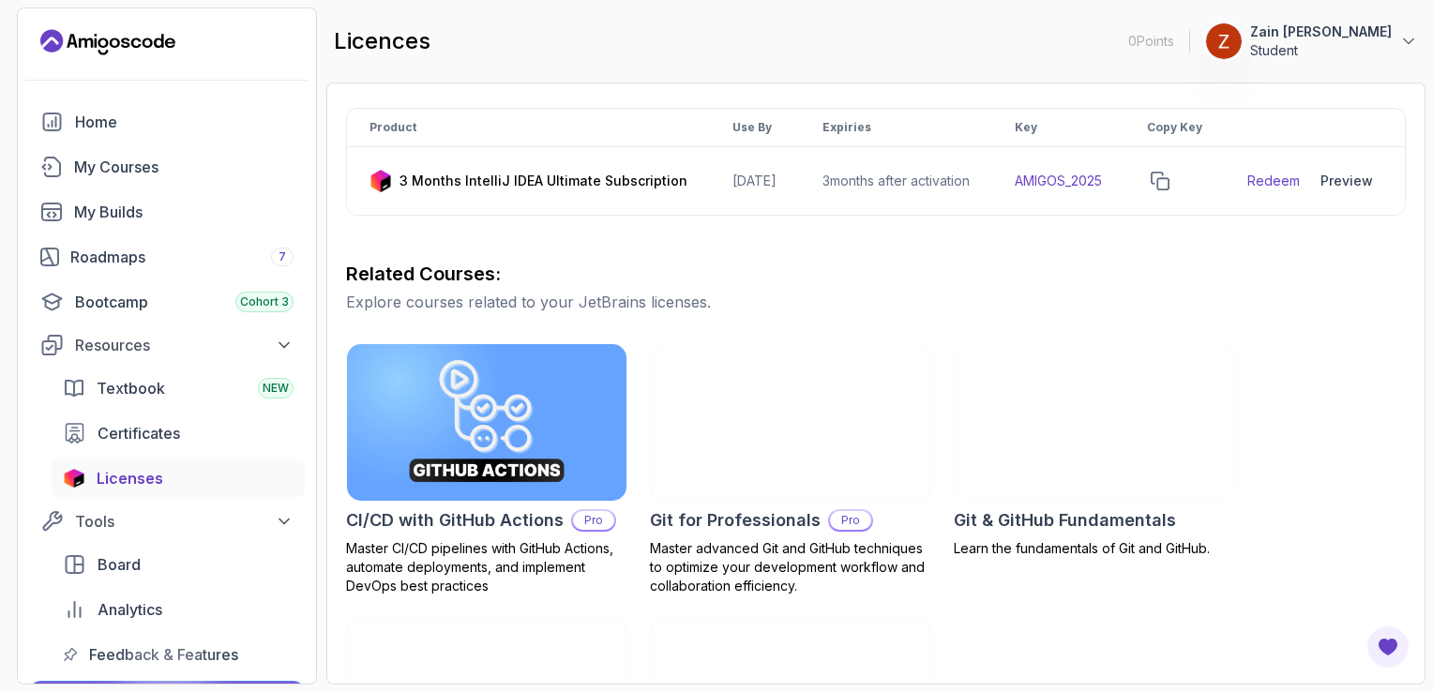
scroll to position [375, 0]
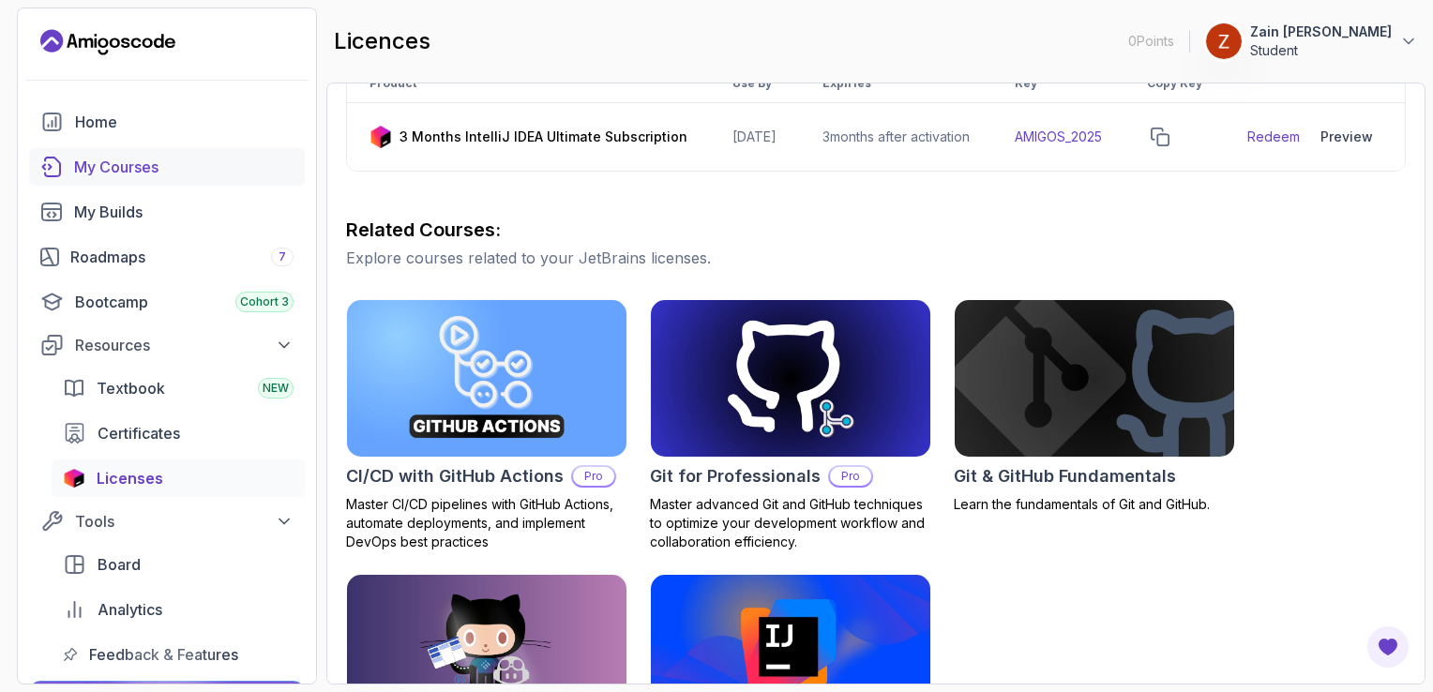
click at [111, 170] on div "My Courses" at bounding box center [183, 167] width 219 height 23
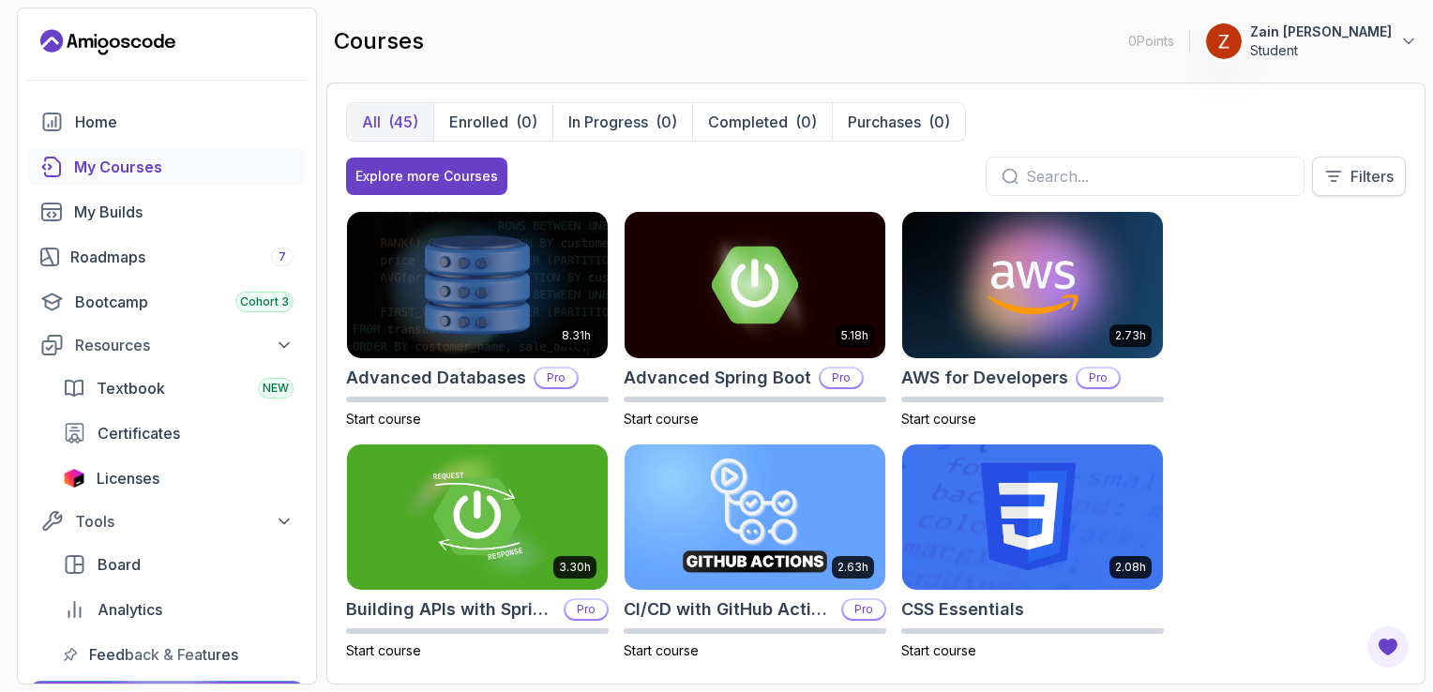
click at [1346, 174] on button "Filters" at bounding box center [1359, 176] width 94 height 39
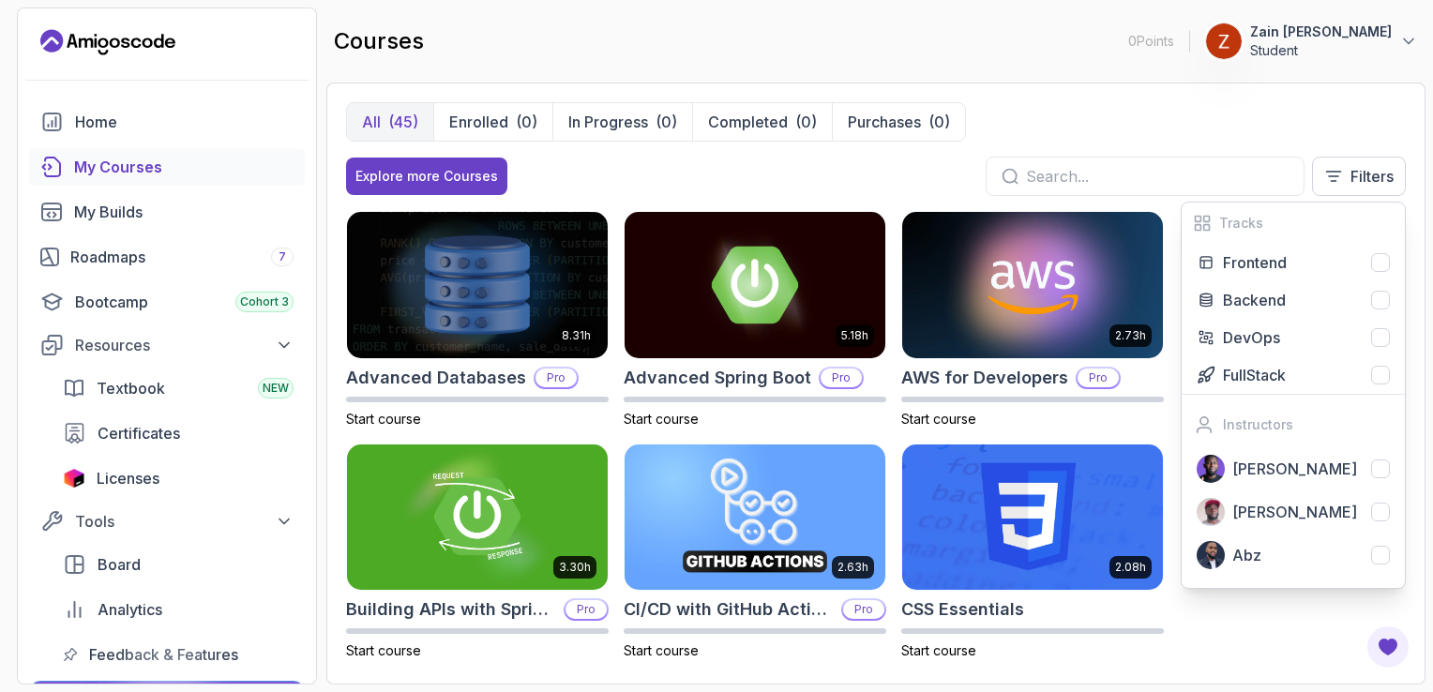
click at [1203, 126] on div "All (45) Enrolled (0) In Progress (0) Completed (0) Purchases (0)" at bounding box center [875, 121] width 1059 height 39
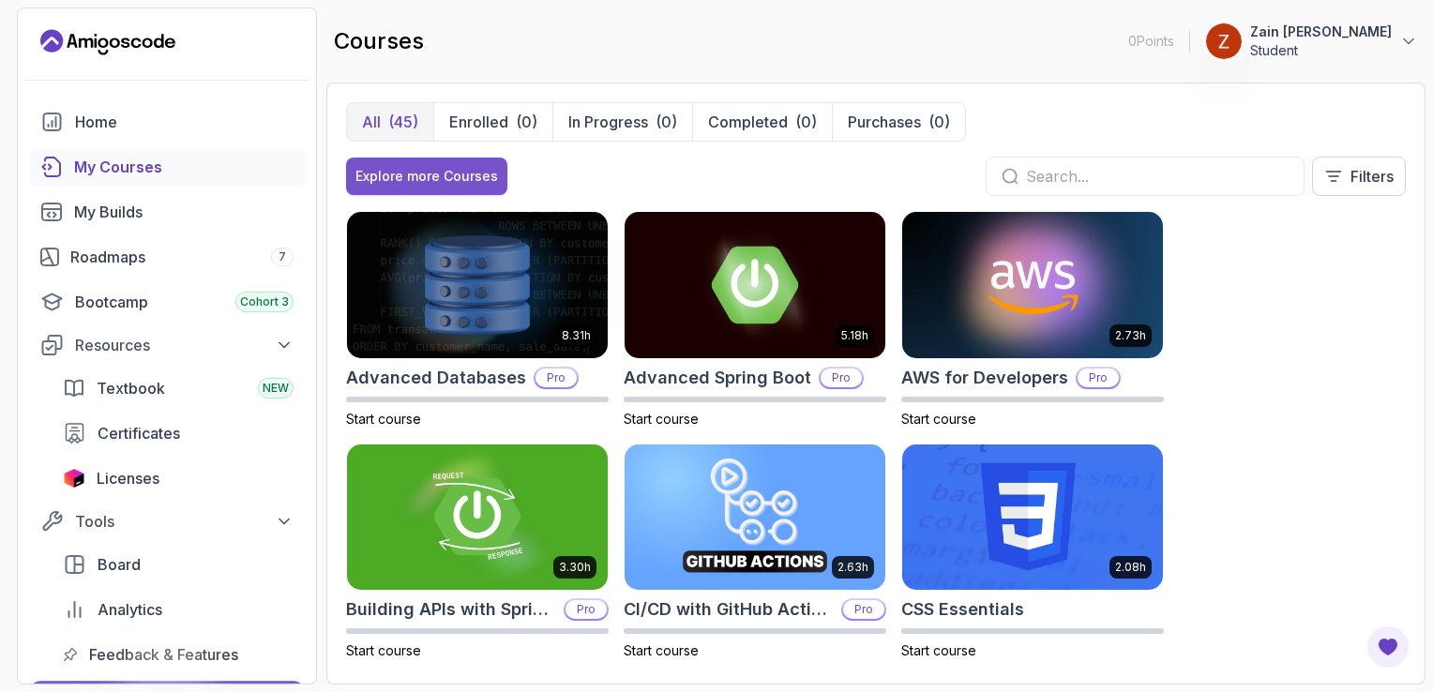
click at [427, 178] on div "Explore more Courses" at bounding box center [426, 176] width 143 height 19
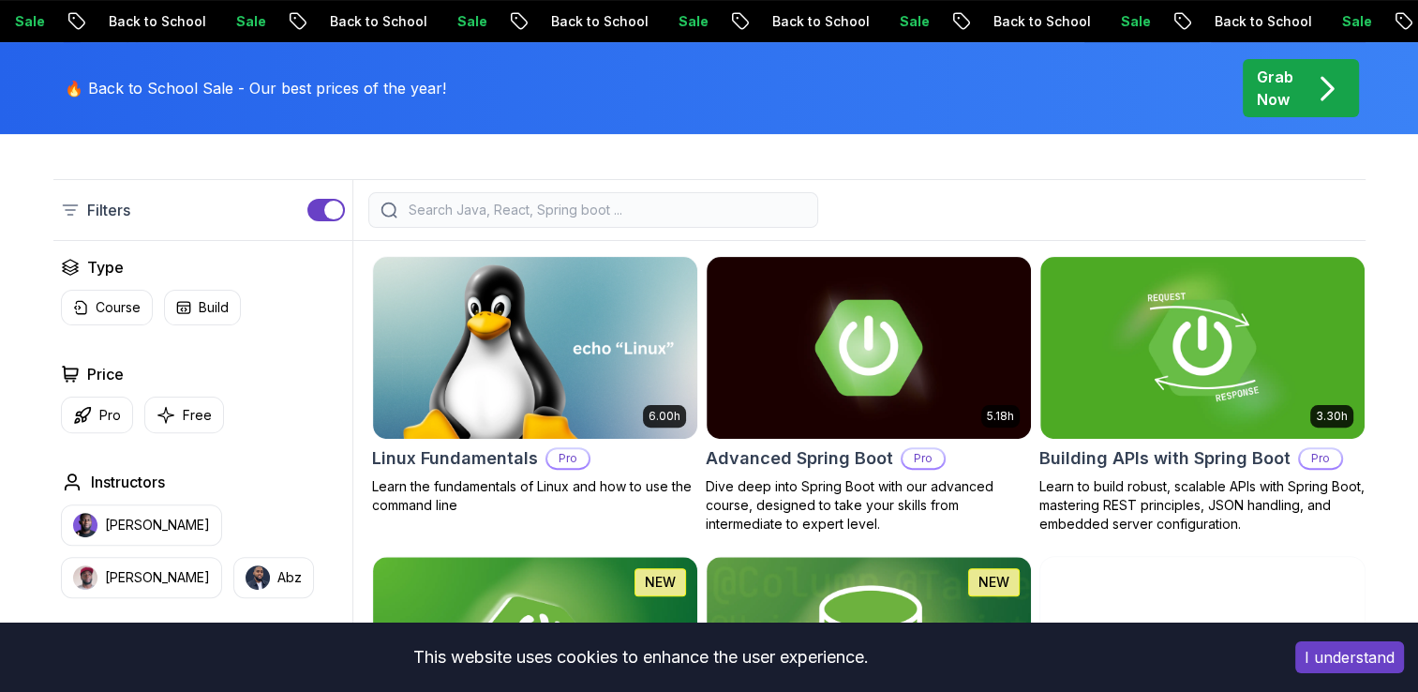
scroll to position [563, 0]
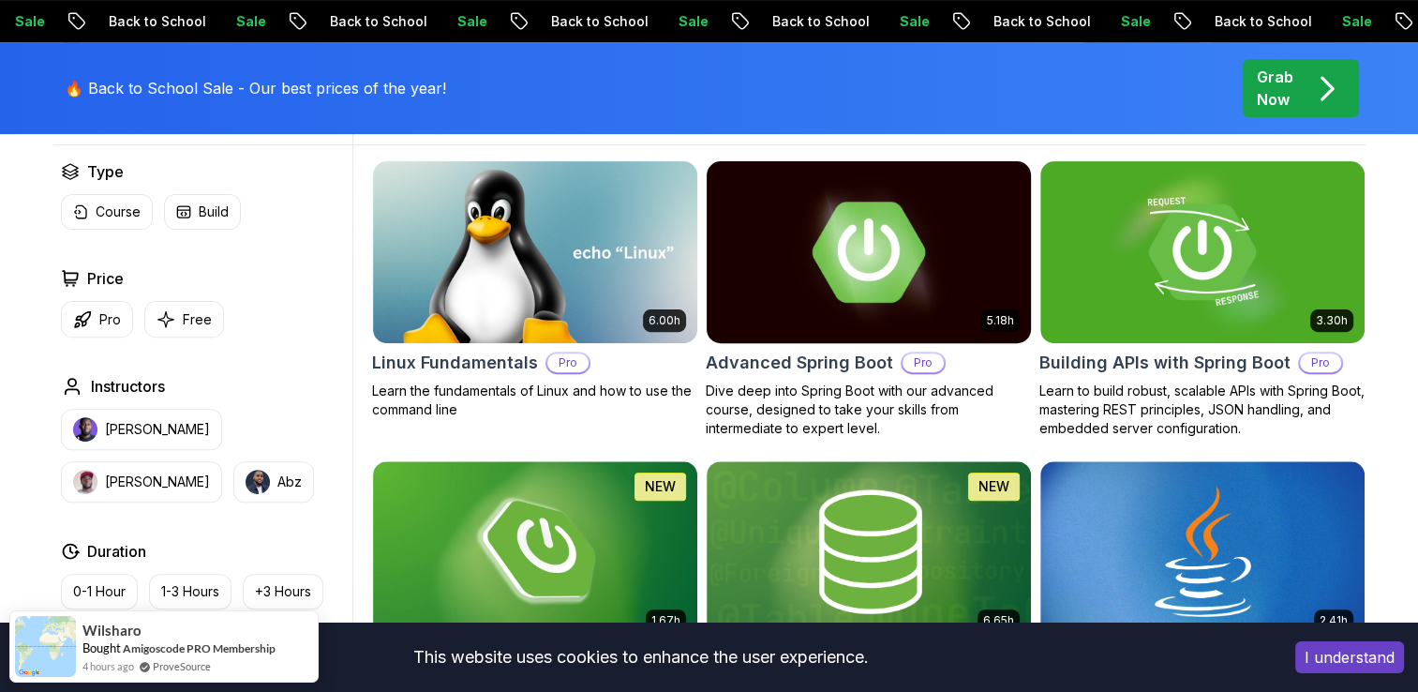
drag, startPoint x: 984, startPoint y: 189, endPoint x: 949, endPoint y: 198, distance: 36.6
click at [160, 318] on icon "button" at bounding box center [166, 319] width 19 height 20
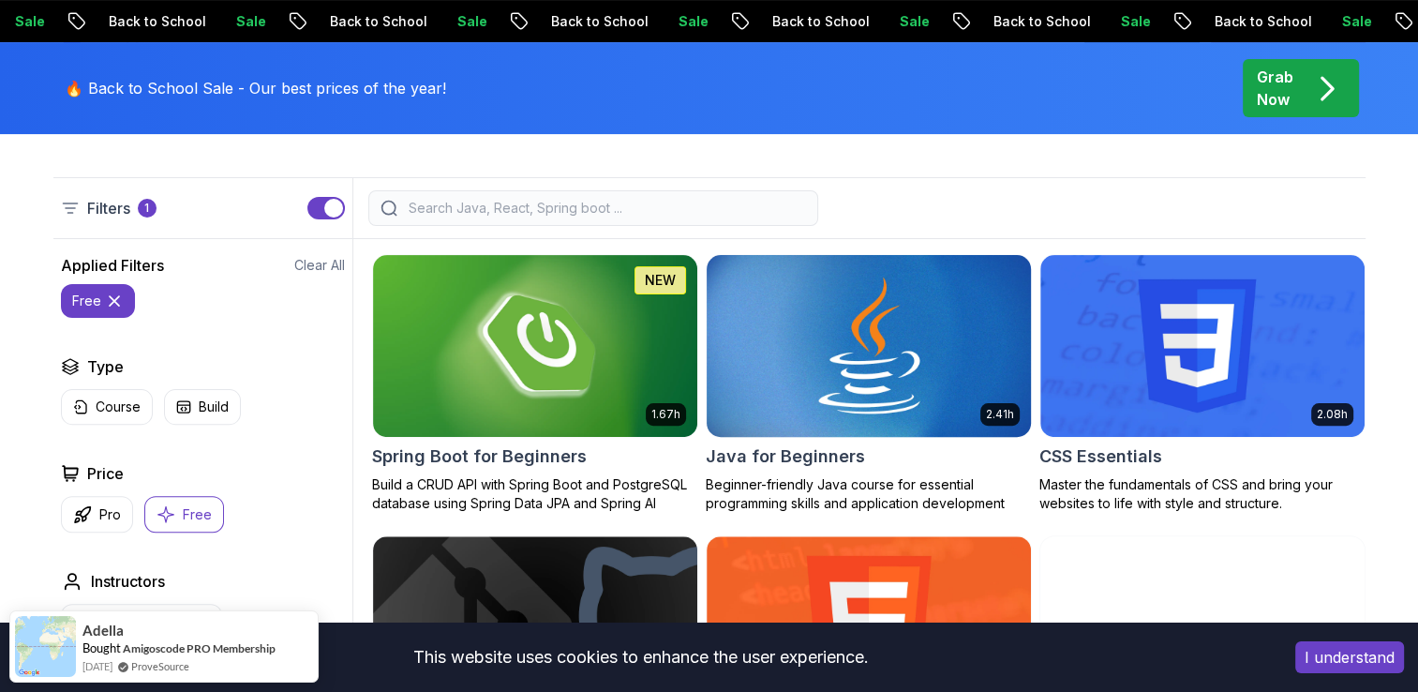
scroll to position [563, 0]
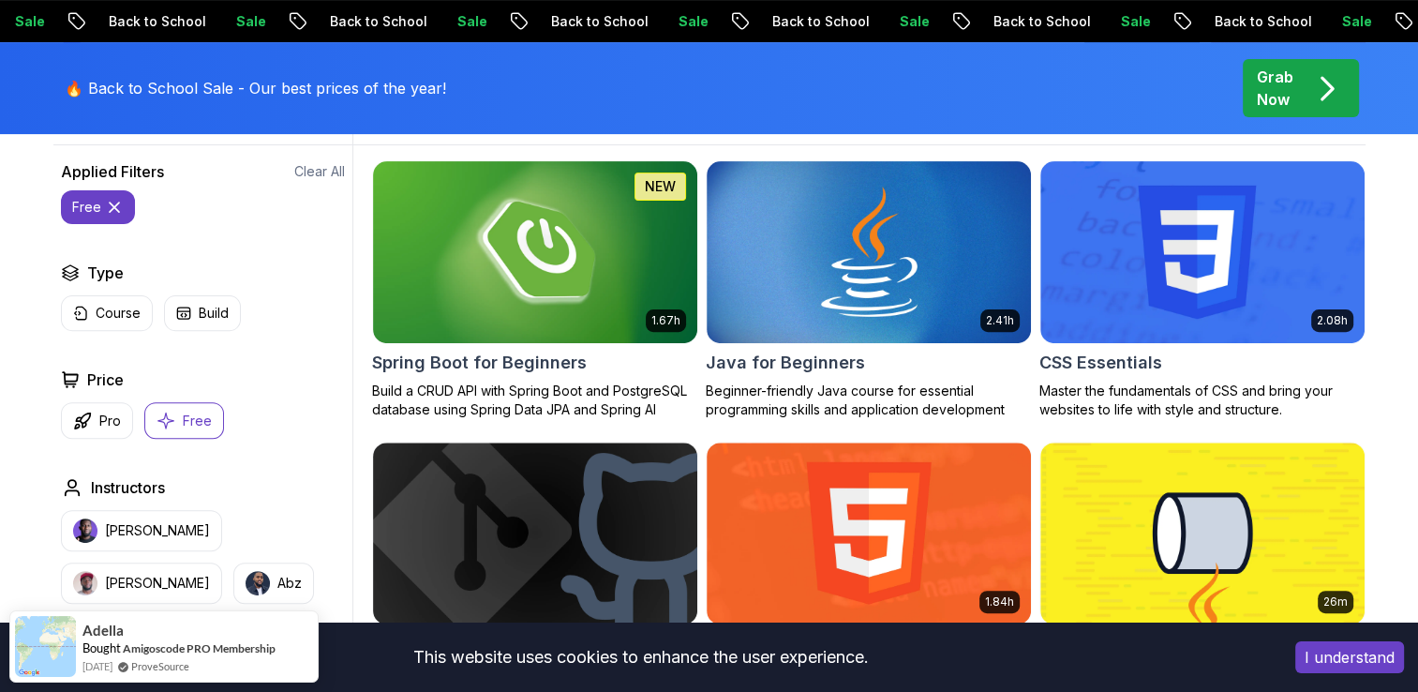
click at [1192, 23] on p "Back to School" at bounding box center [1256, 21] width 128 height 19
